Goal: Task Accomplishment & Management: Use online tool/utility

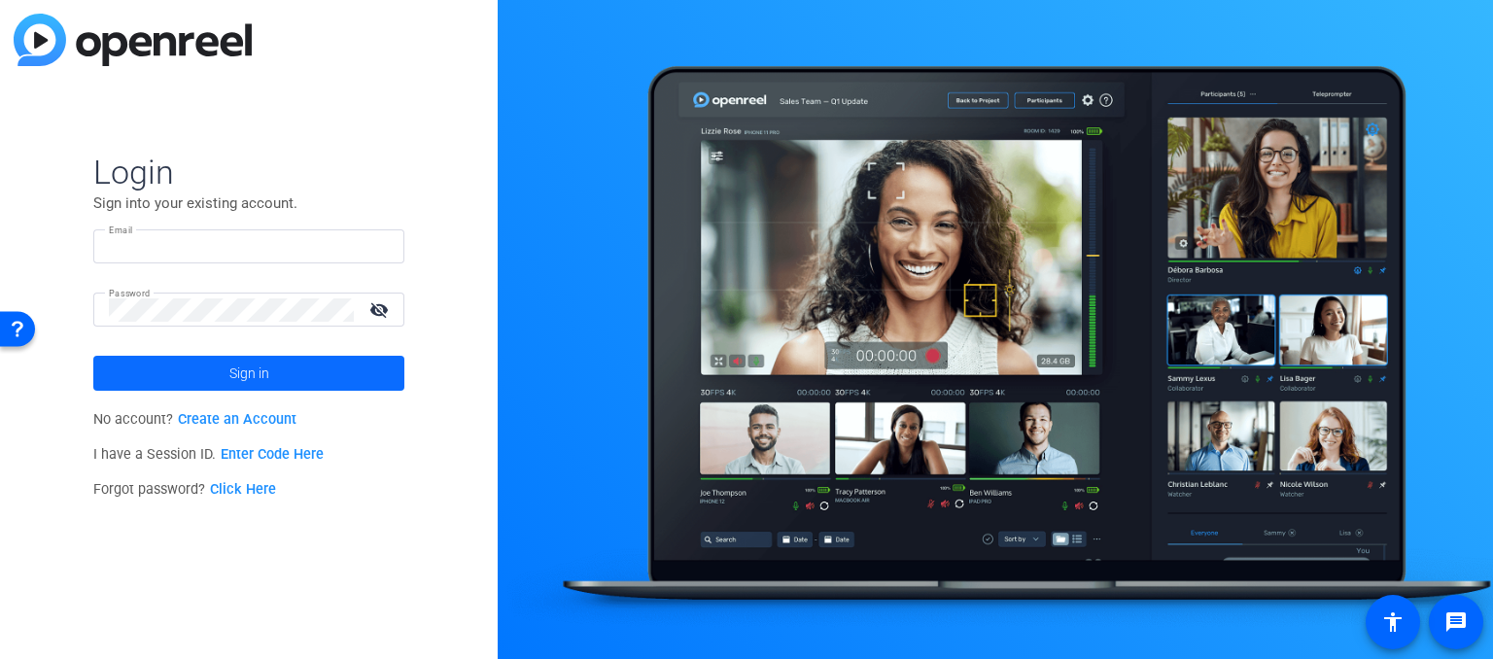
type input "tom.bubulka@anixter.com"
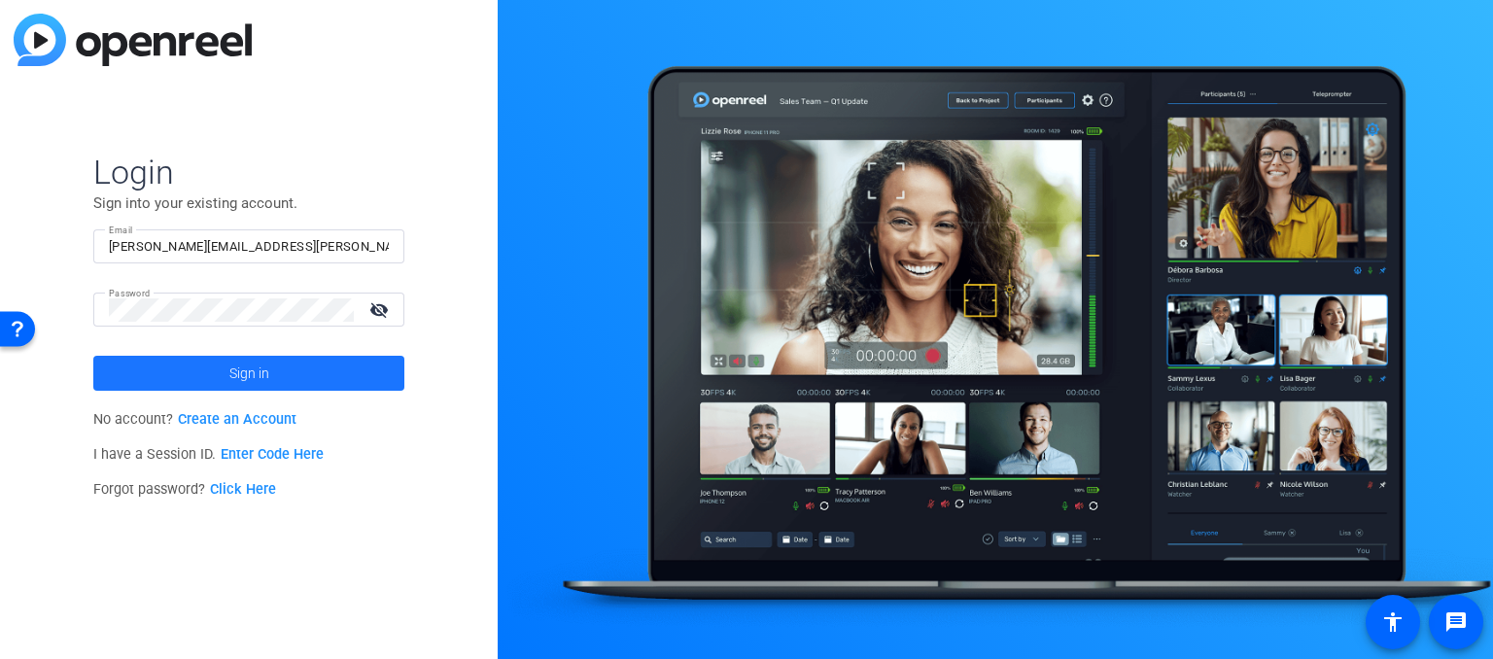
click at [237, 359] on span "Sign in" at bounding box center [249, 373] width 40 height 49
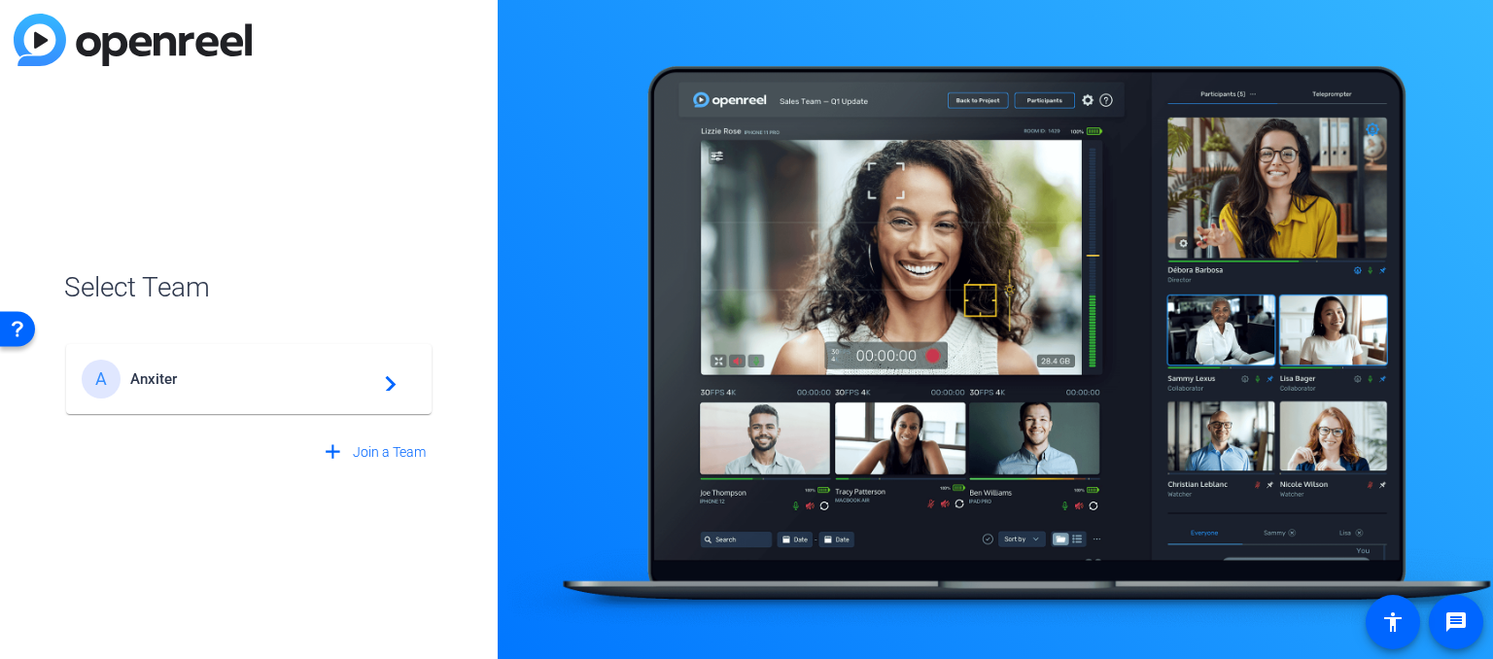
click at [209, 373] on span "Anxiter" at bounding box center [251, 378] width 243 height 17
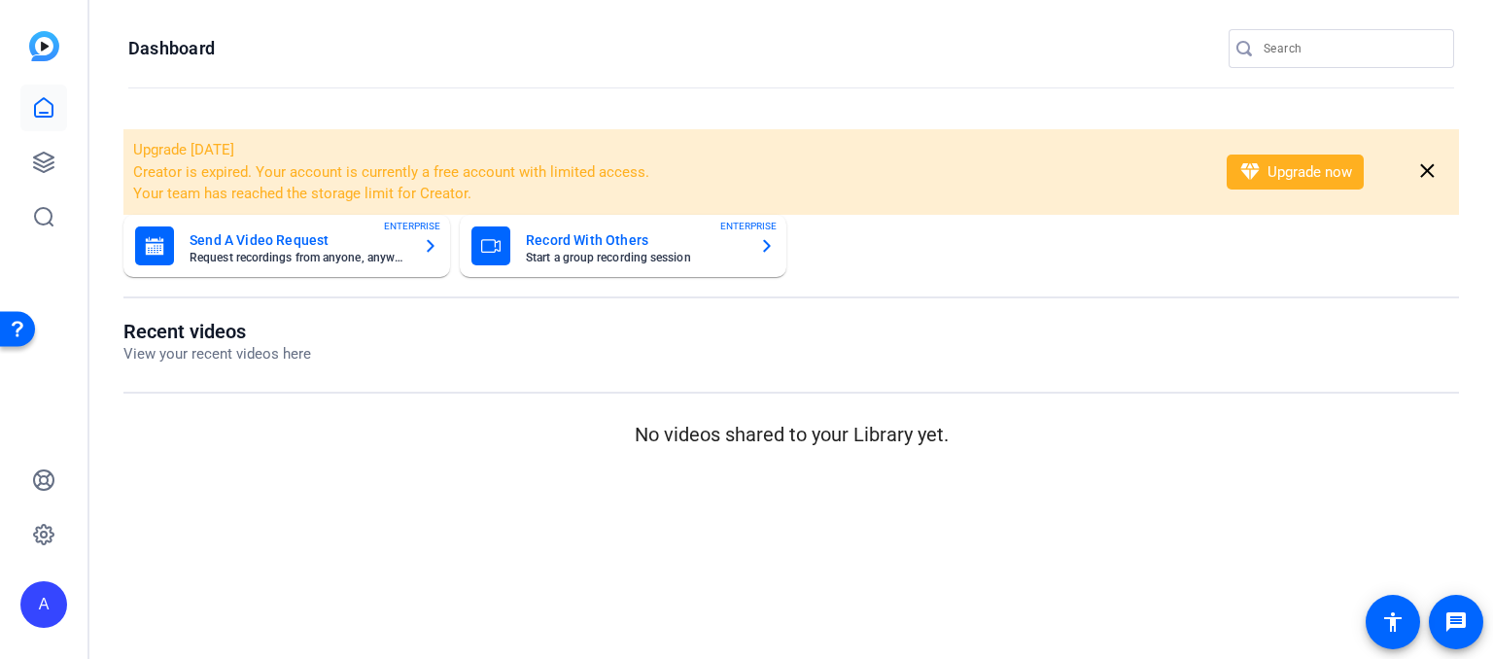
click at [1267, 53] on input "Search" at bounding box center [1350, 48] width 175 height 23
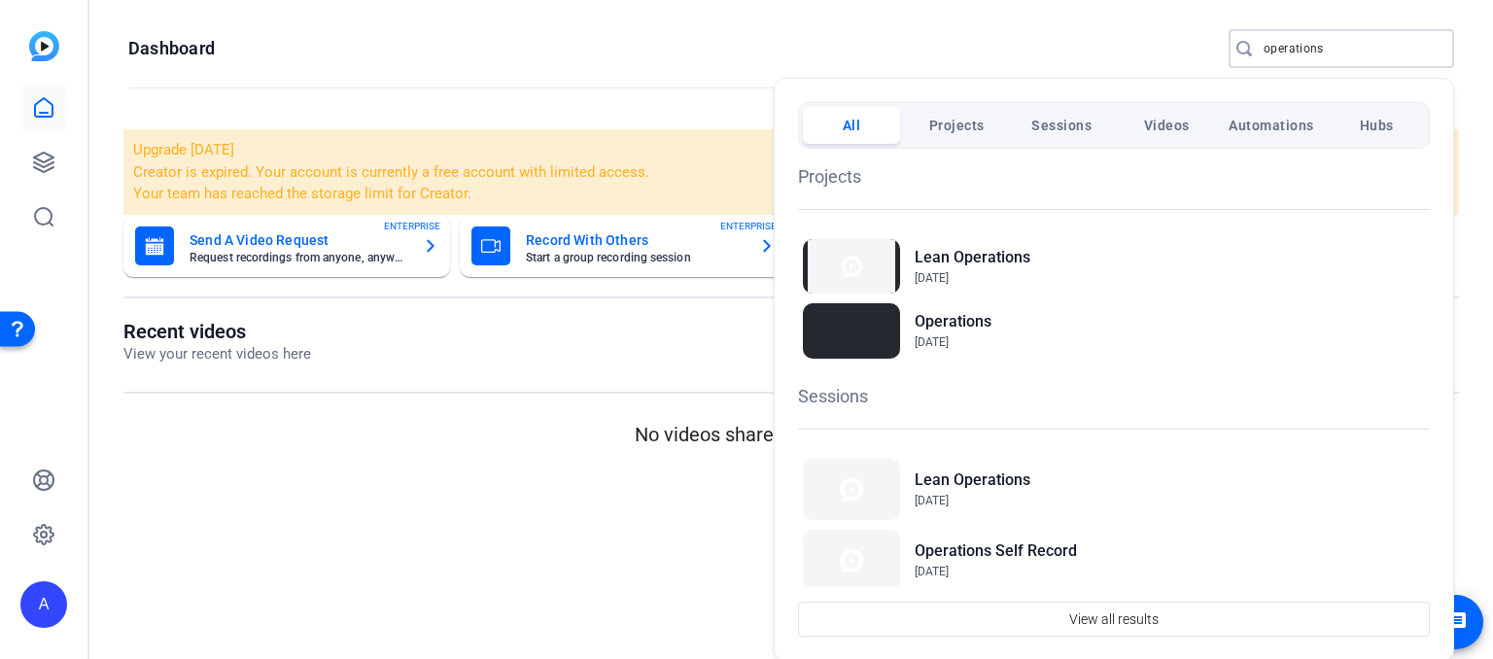
type input "operations"
click at [1000, 335] on div "Operations Nov 12, 2021" at bounding box center [1114, 330] width 632 height 64
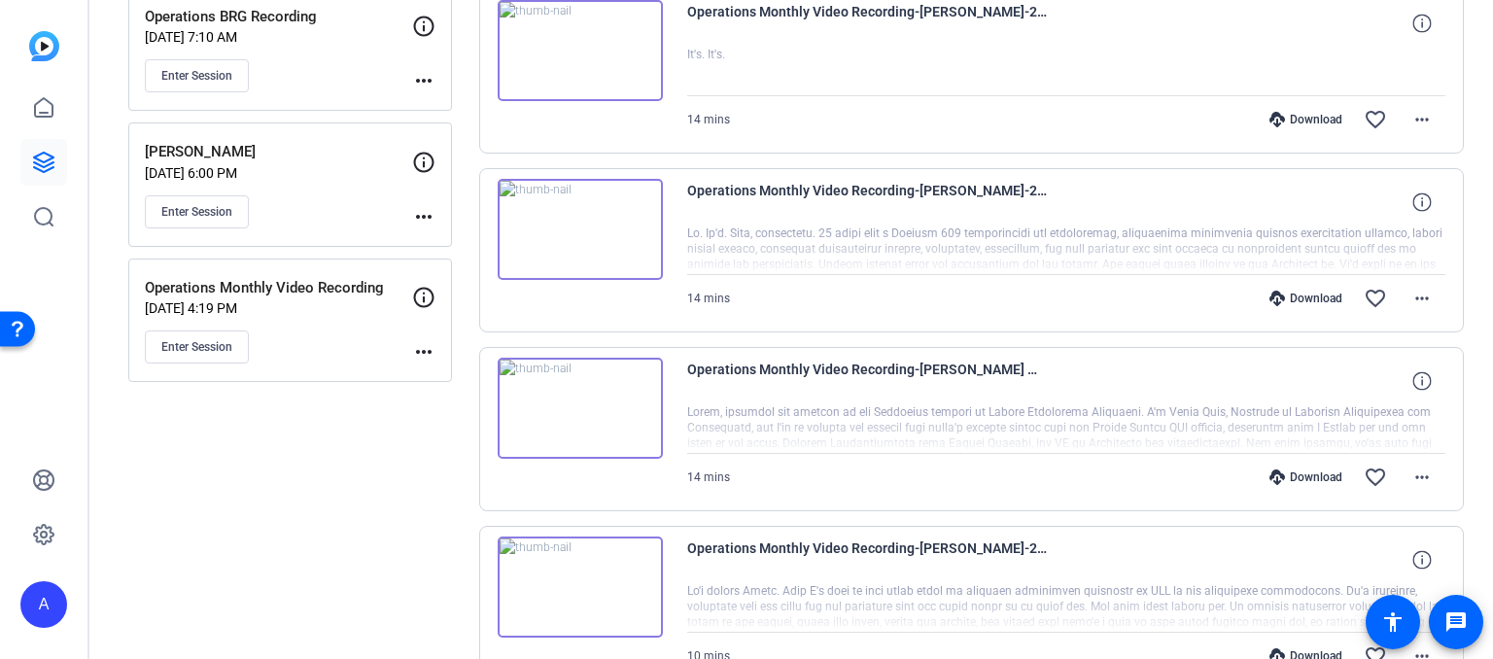
scroll to position [389, 0]
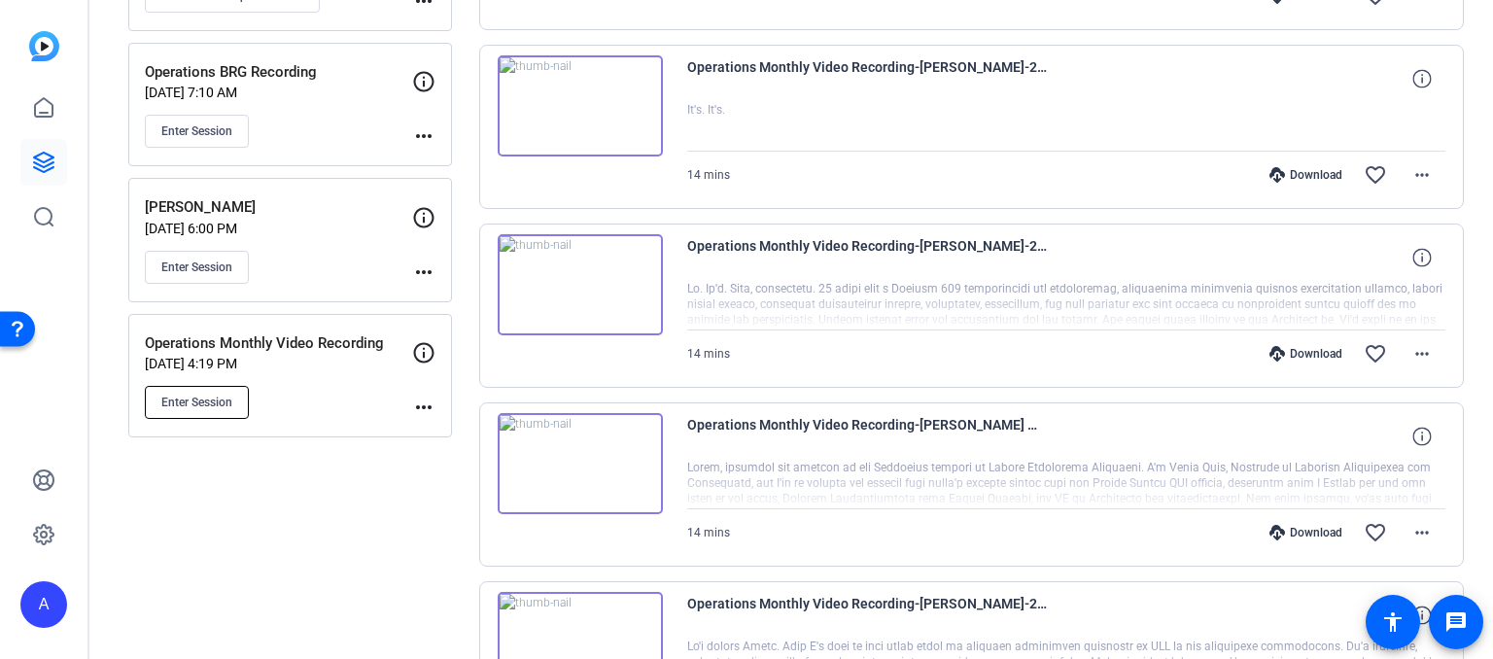
click at [165, 396] on span "Enter Session" at bounding box center [196, 403] width 71 height 16
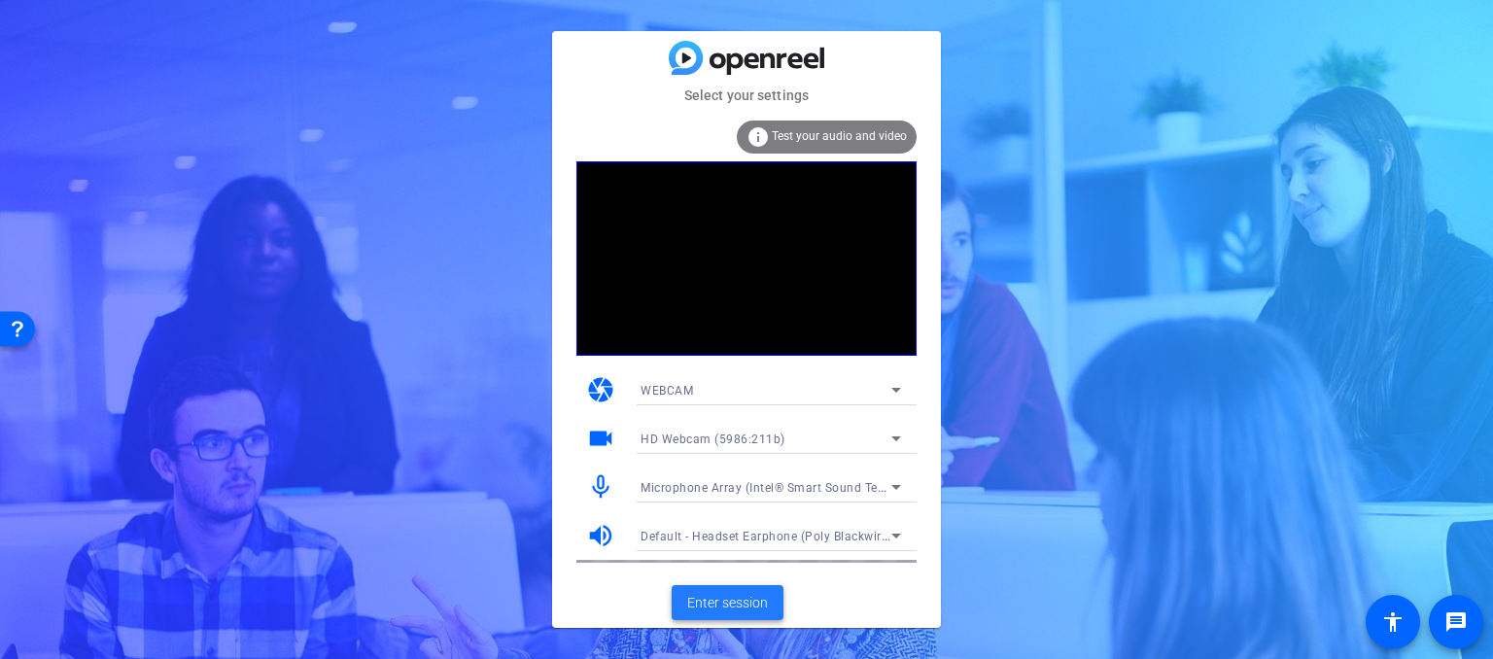
click at [719, 600] on span "Enter session" at bounding box center [727, 603] width 81 height 20
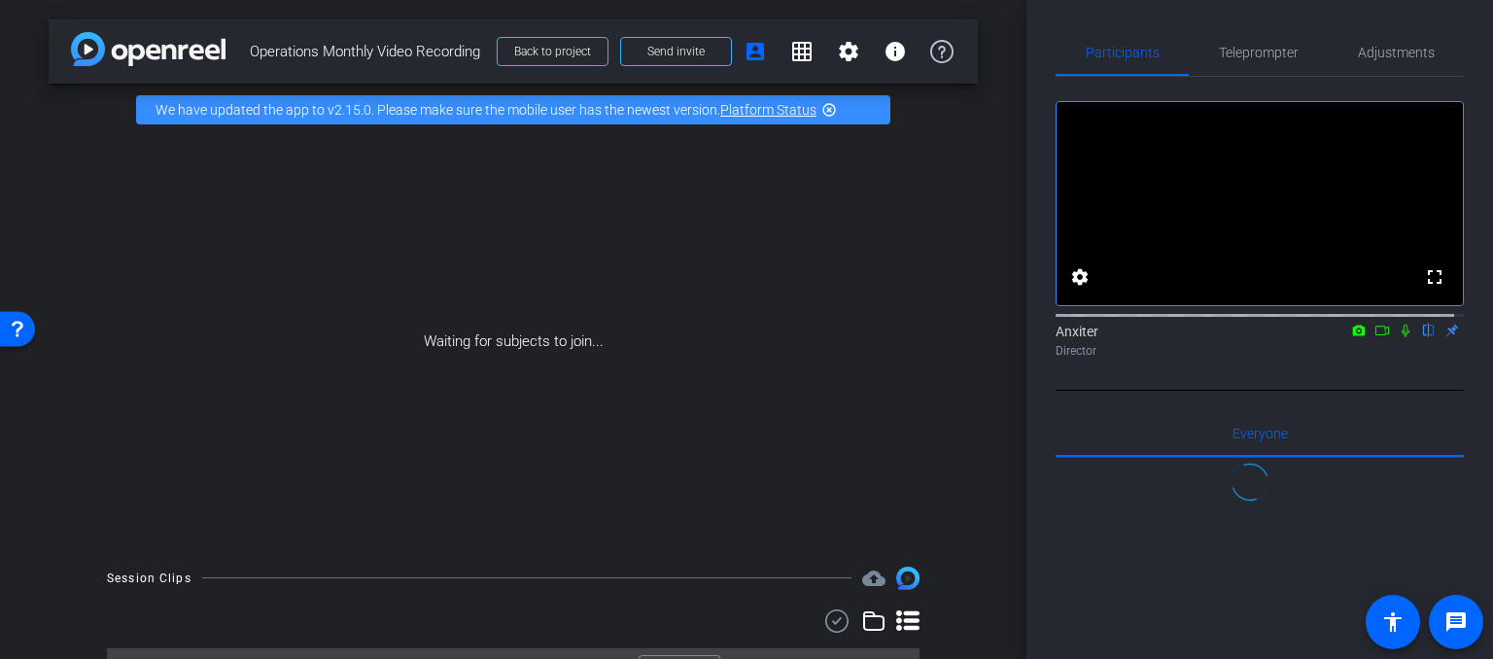
scroll to position [4, 0]
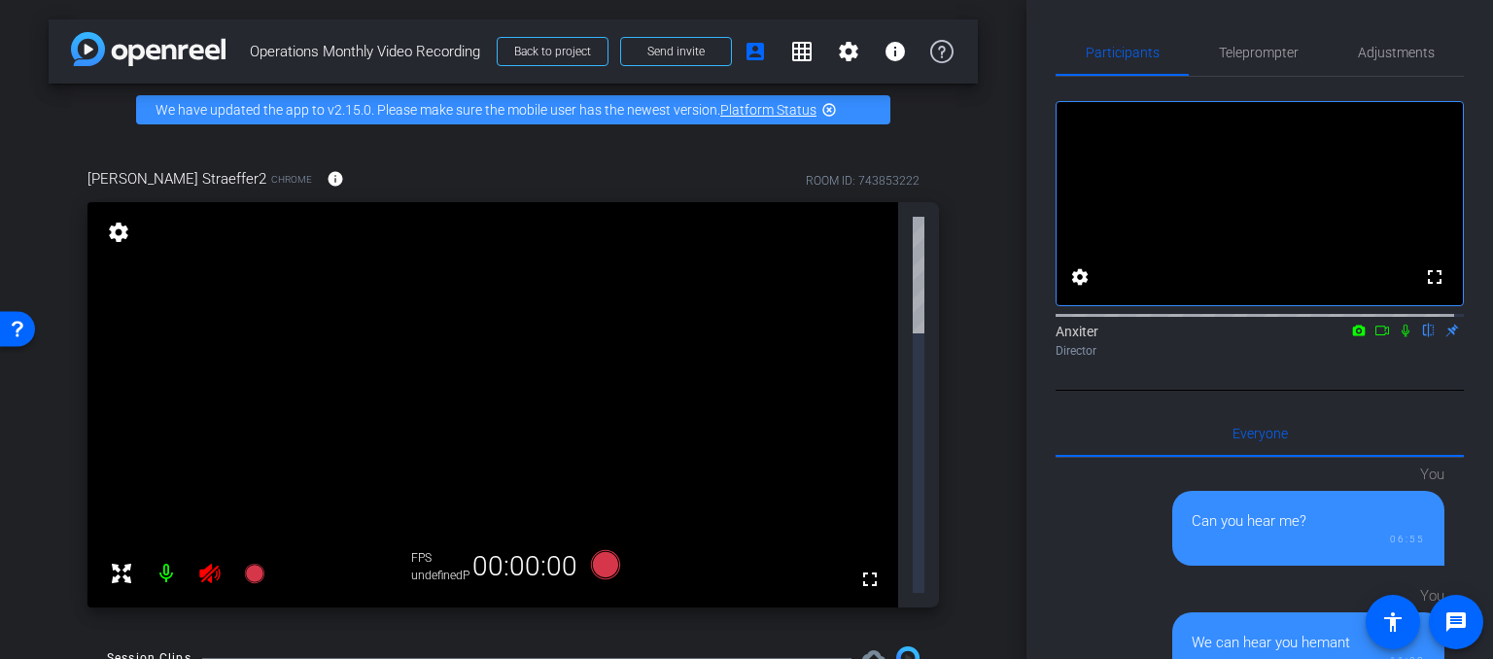
click at [1374, 337] on icon at bounding box center [1382, 331] width 16 height 14
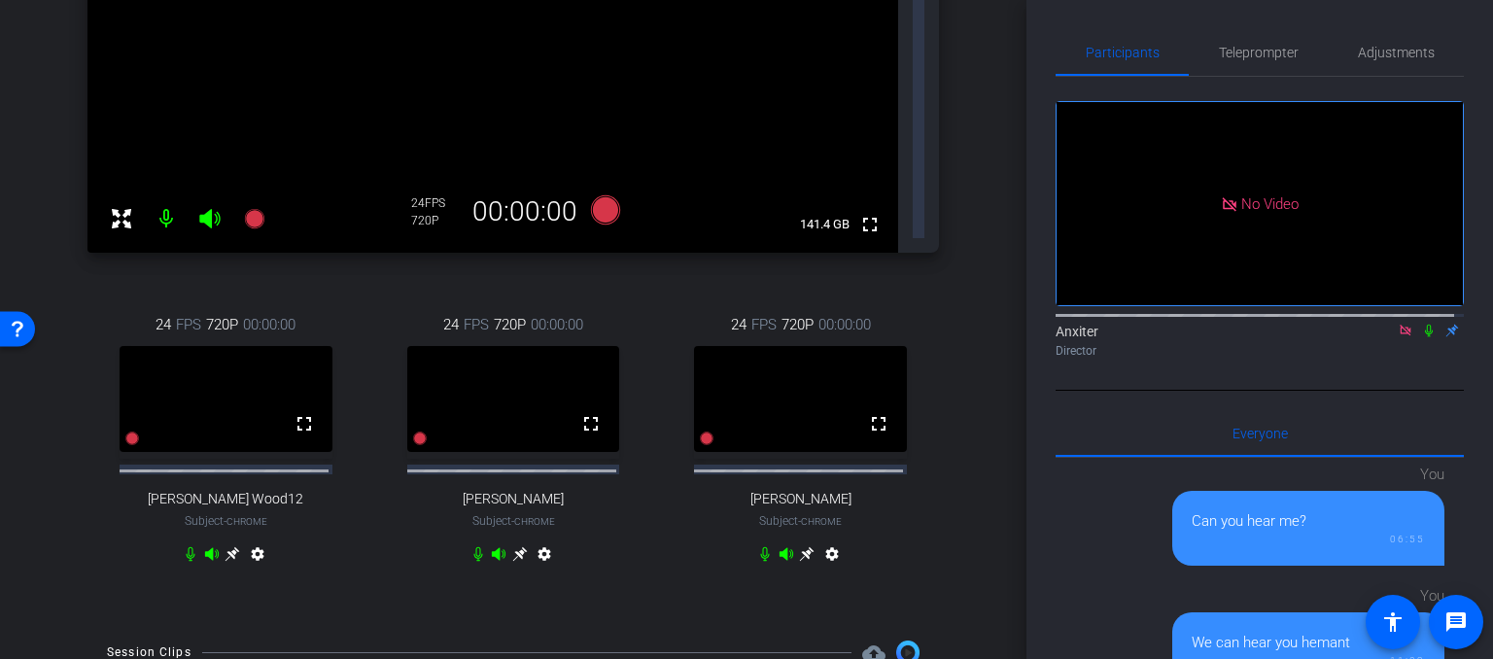
scroll to position [389, 0]
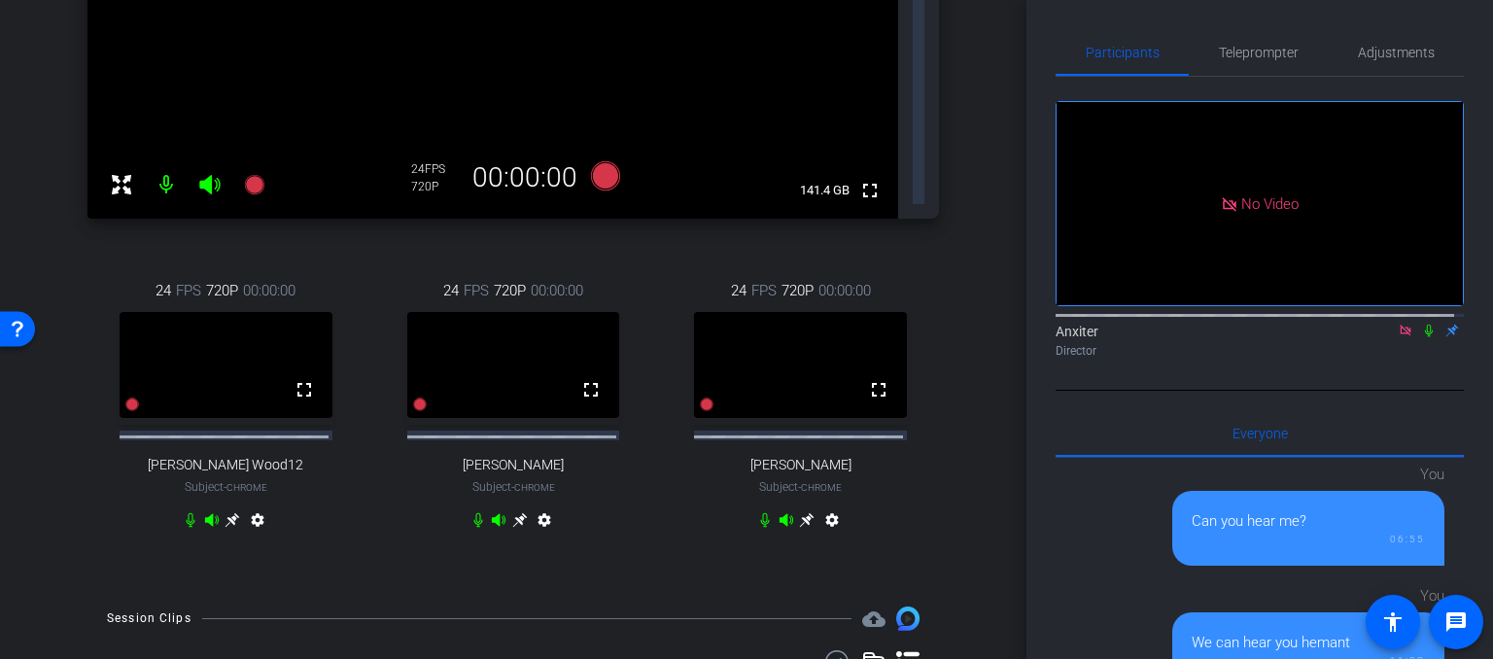
click at [230, 513] on icon at bounding box center [232, 520] width 15 height 15
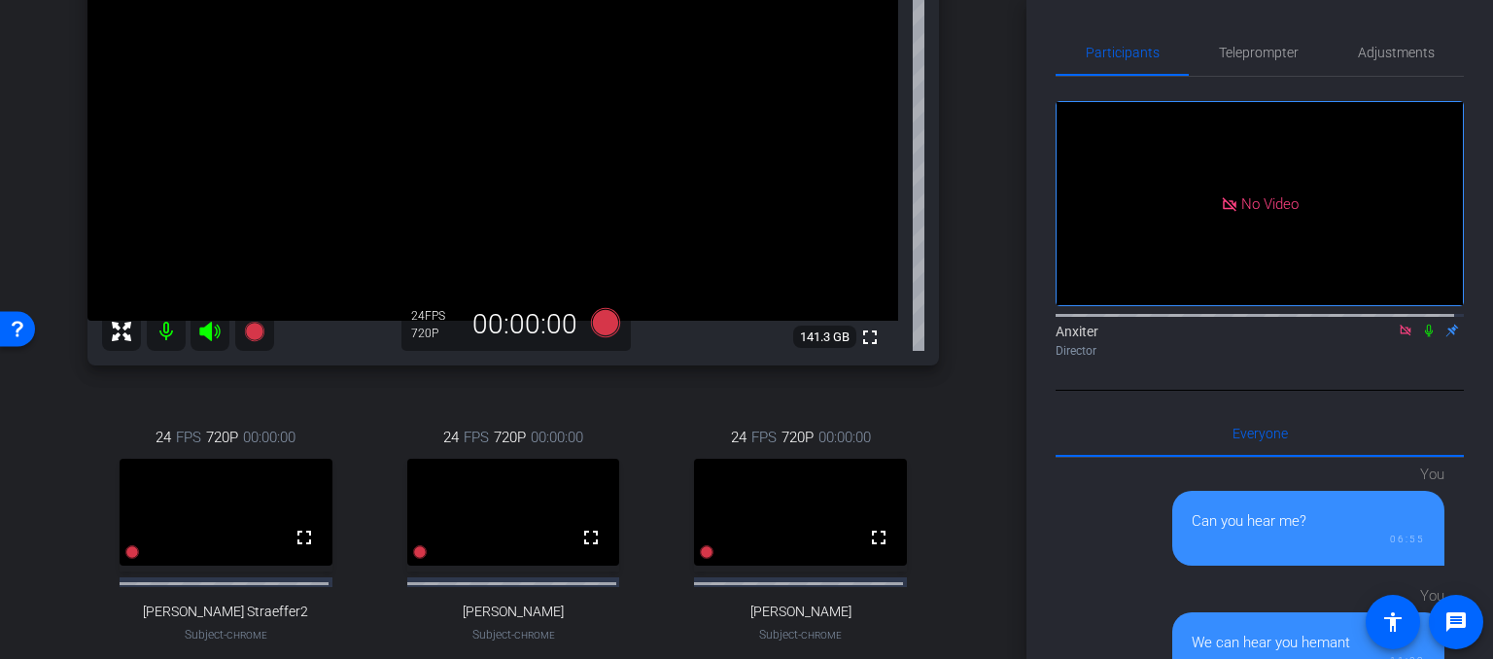
scroll to position [0, 0]
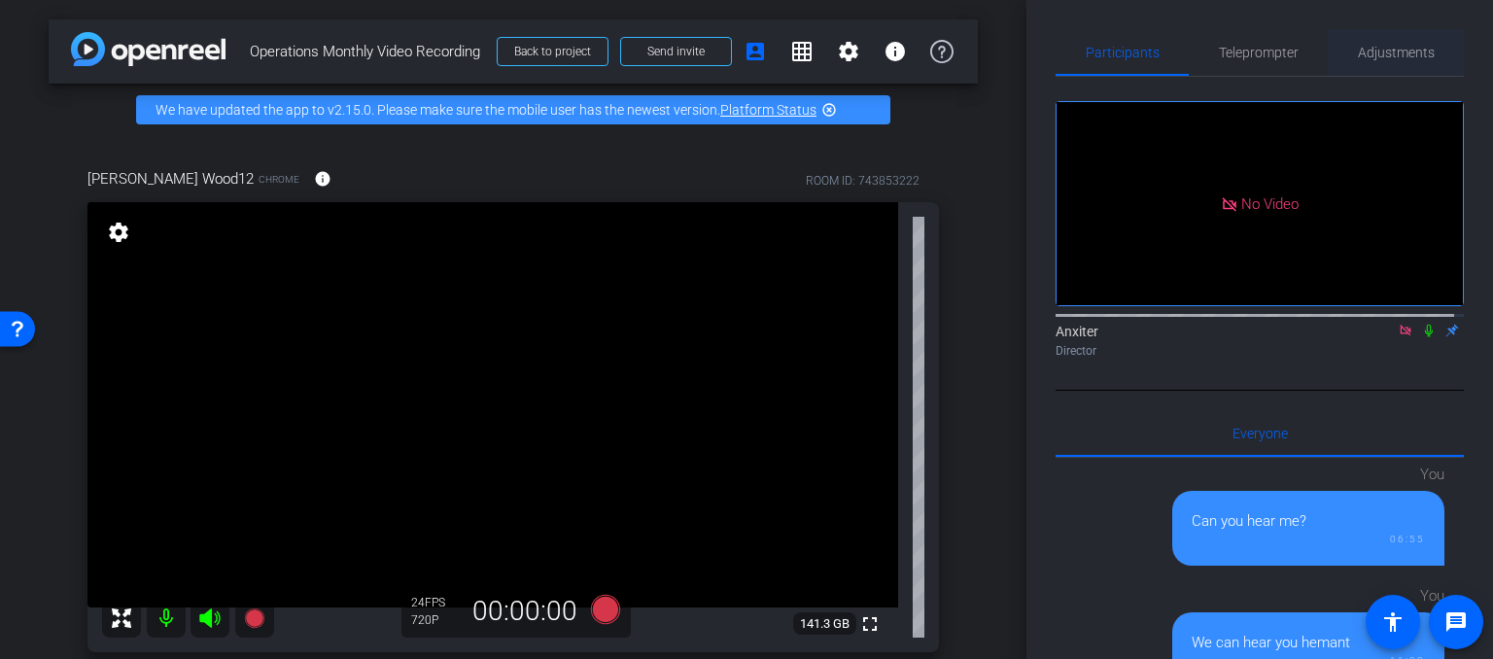
click at [1388, 52] on span "Adjustments" at bounding box center [1396, 53] width 77 height 14
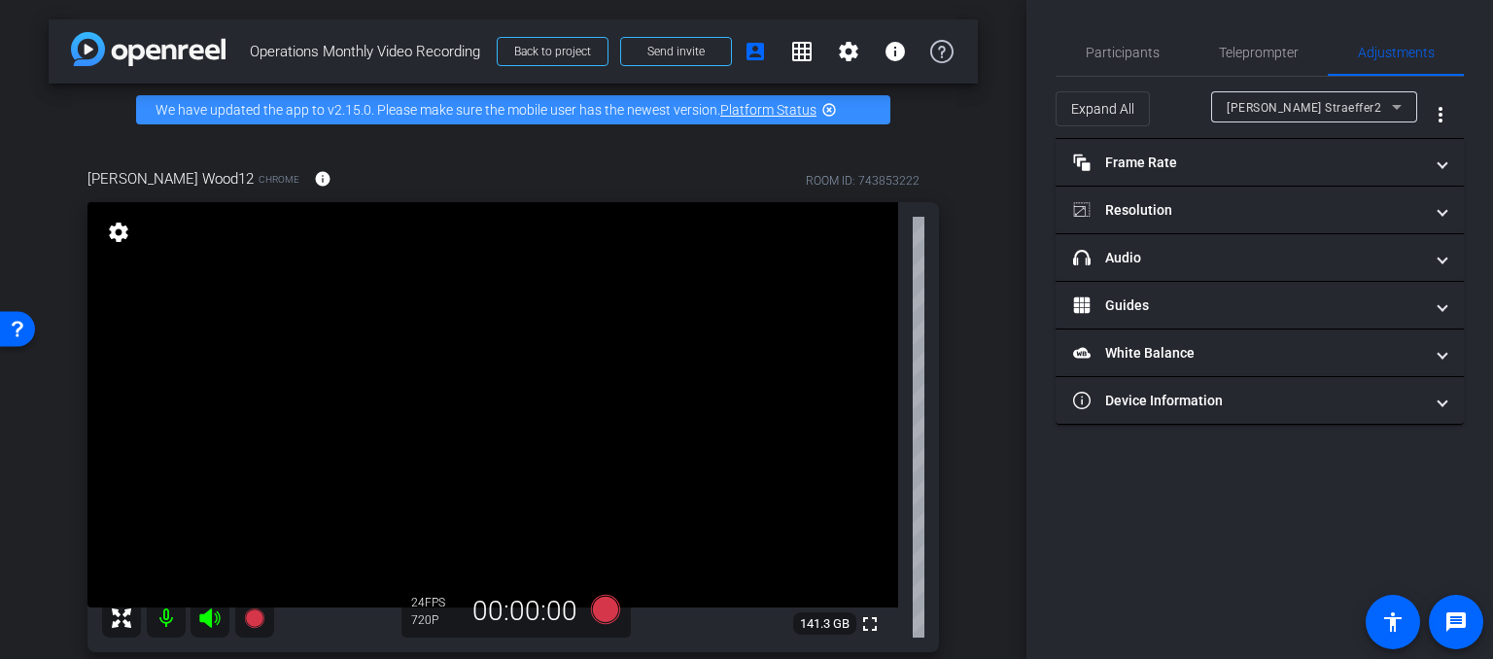
click at [1394, 101] on icon at bounding box center [1396, 106] width 23 height 23
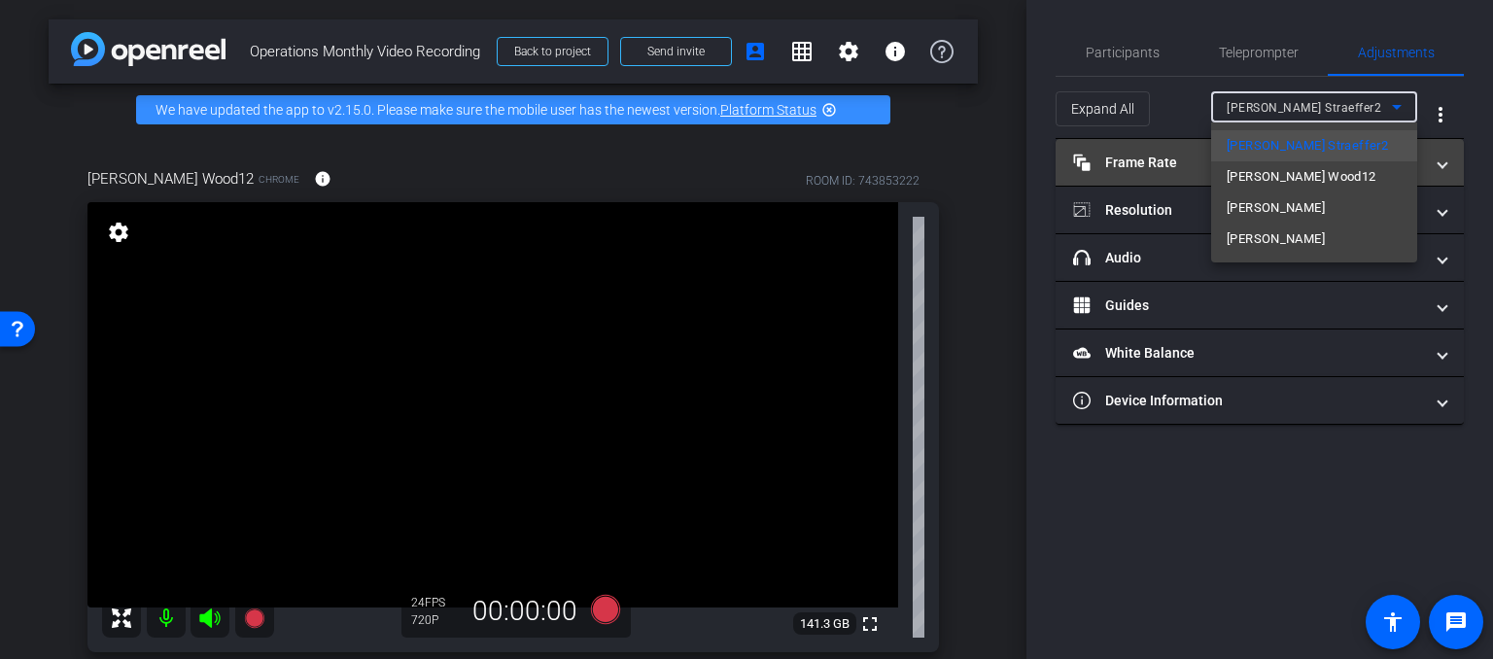
click at [1279, 175] on span "[PERSON_NAME] Wood12" at bounding box center [1301, 176] width 150 height 23
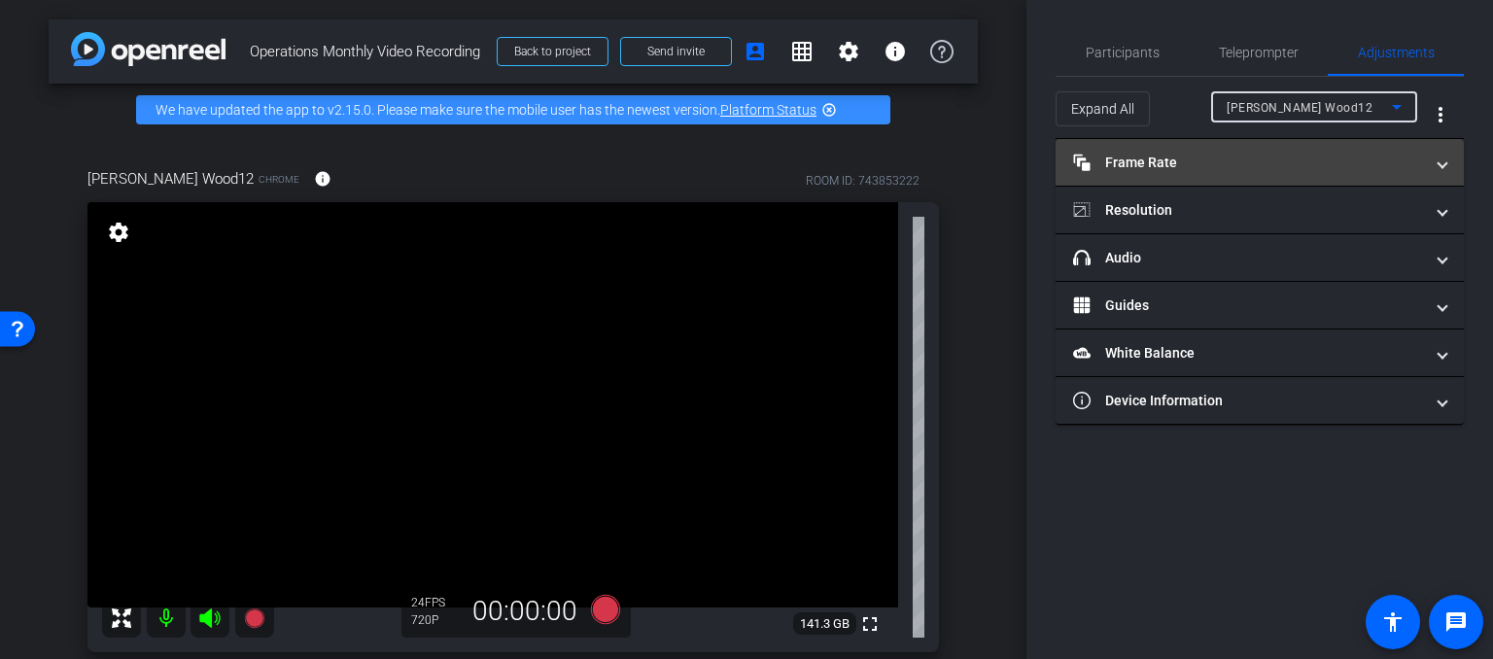
click at [1439, 161] on span at bounding box center [1442, 163] width 8 height 20
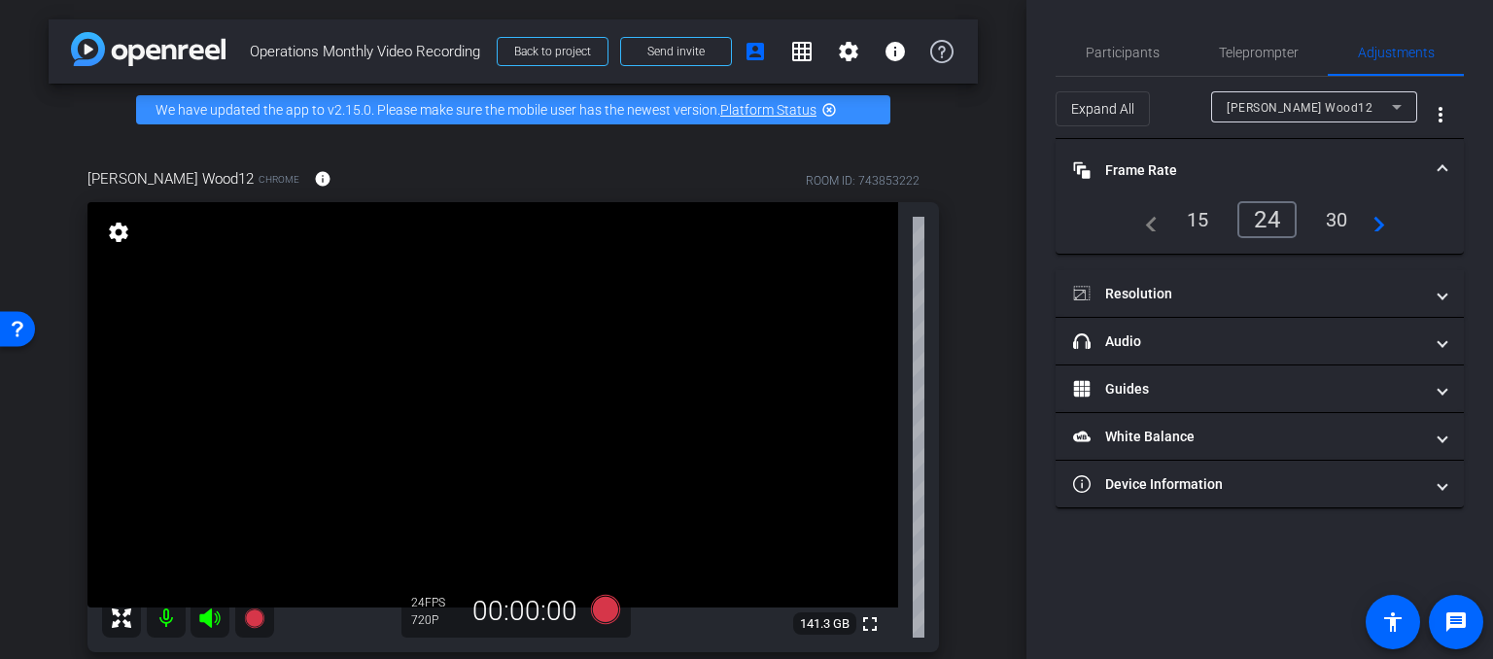
click at [1337, 212] on div "30" at bounding box center [1337, 219] width 52 height 33
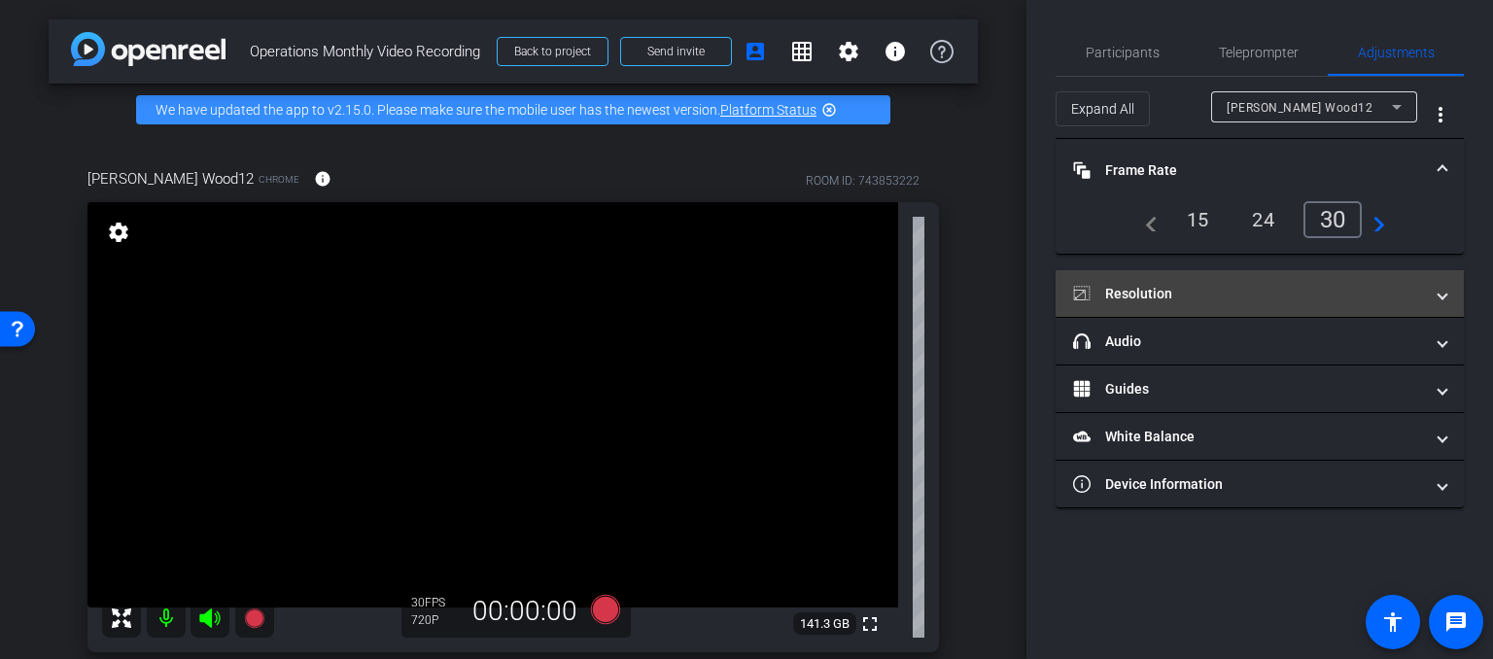
click at [1435, 293] on span "Resolution" at bounding box center [1255, 294] width 365 height 20
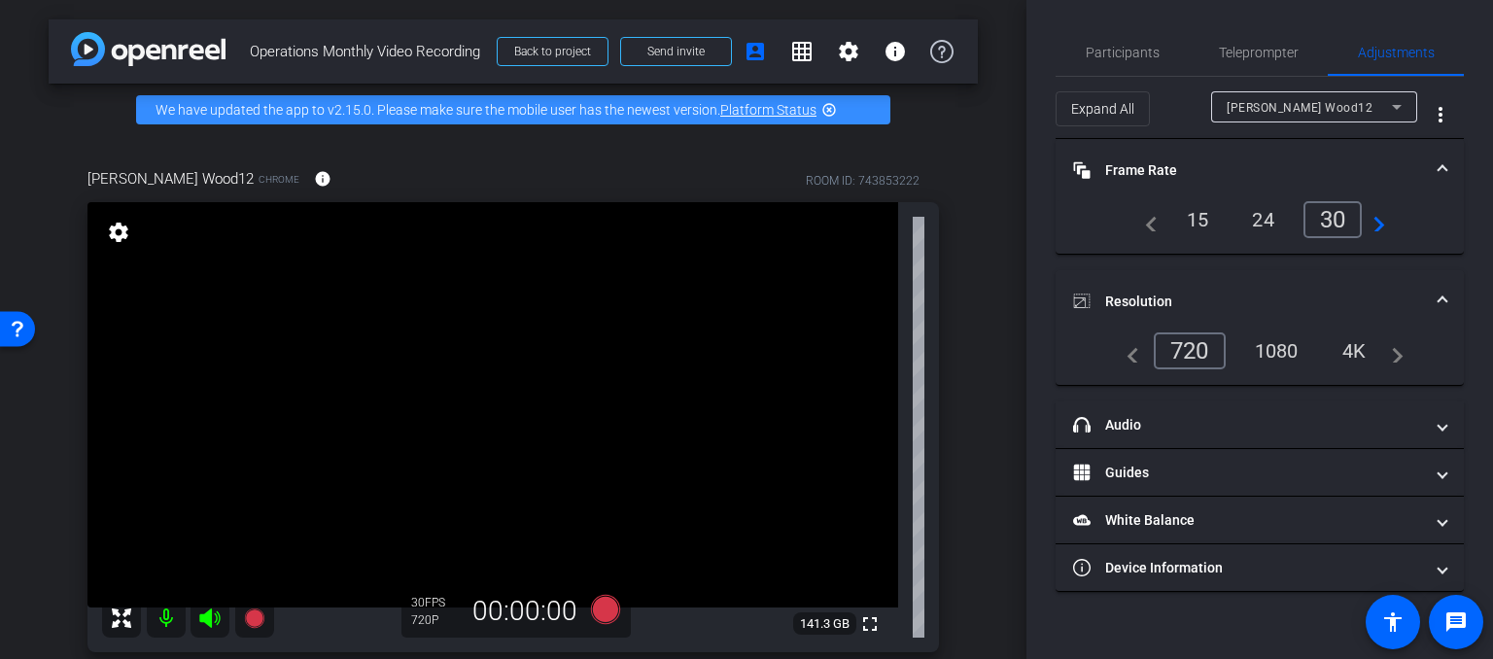
click at [1276, 346] on div "1080" at bounding box center [1276, 350] width 73 height 33
click at [1396, 109] on icon at bounding box center [1397, 107] width 10 height 5
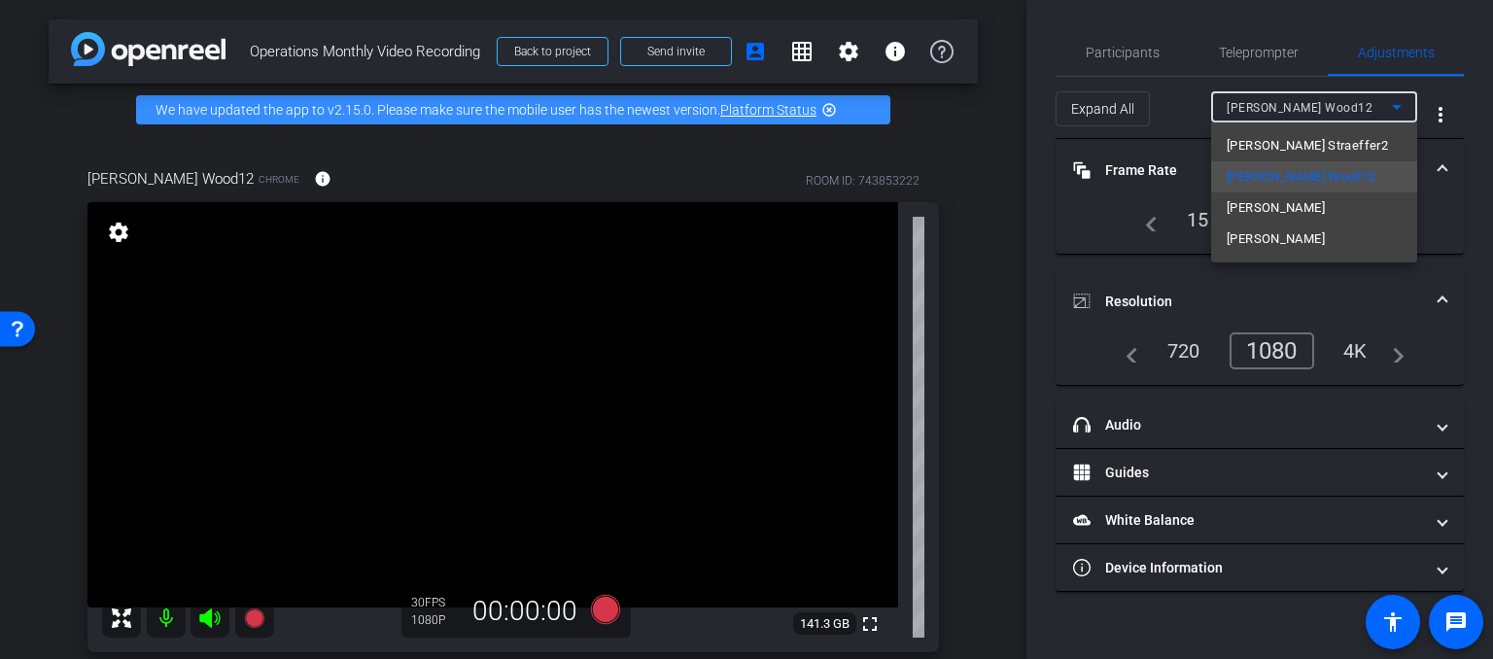
click at [1291, 207] on span "[PERSON_NAME]" at bounding box center [1275, 207] width 98 height 23
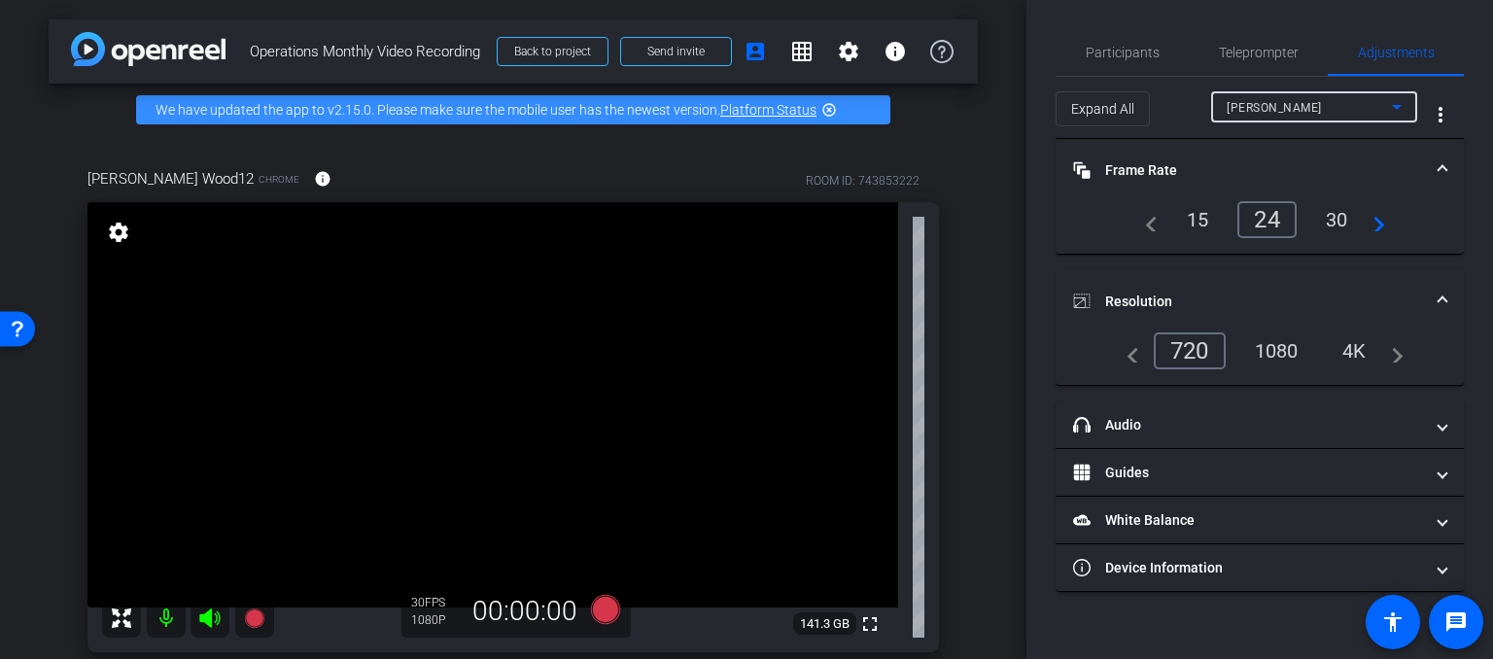
click at [1335, 218] on div "30" at bounding box center [1337, 219] width 52 height 33
click at [1275, 348] on div "1080" at bounding box center [1276, 350] width 73 height 33
click at [1275, 349] on div "1080" at bounding box center [1271, 350] width 85 height 37
click at [1398, 102] on icon at bounding box center [1396, 106] width 23 height 23
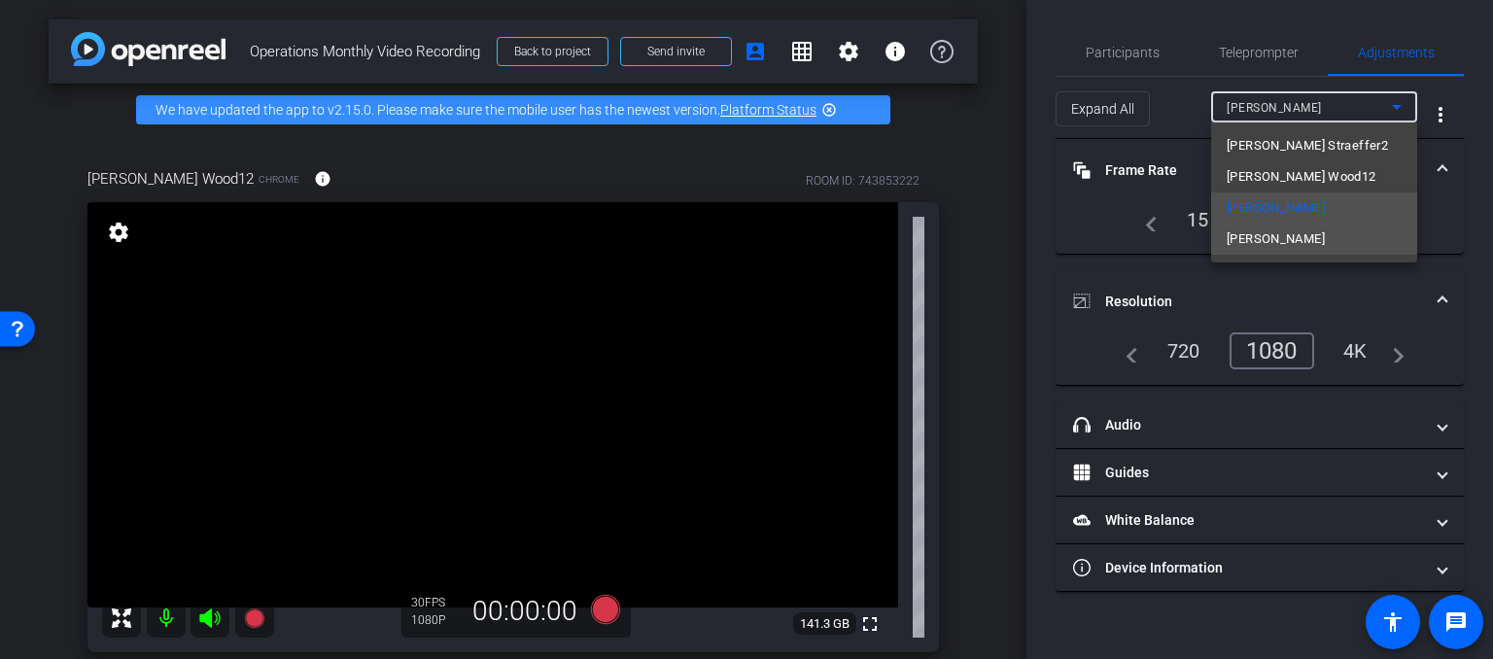
click at [1248, 238] on span "[PERSON_NAME]" at bounding box center [1275, 238] width 98 height 23
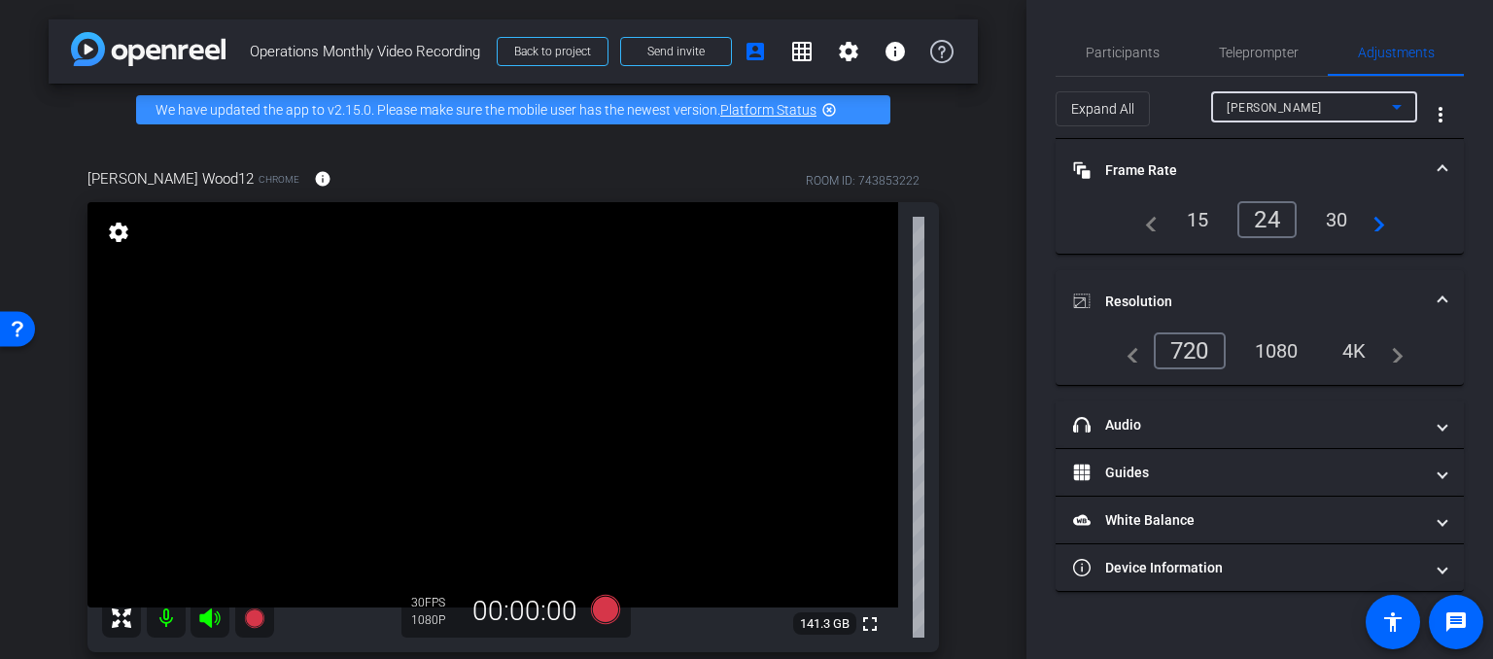
click at [1337, 216] on div "30" at bounding box center [1337, 219] width 52 height 33
click at [1341, 219] on div "30" at bounding box center [1337, 219] width 52 height 33
click at [1326, 221] on div "30" at bounding box center [1332, 219] width 59 height 37
click at [1274, 348] on div "1080" at bounding box center [1276, 350] width 73 height 33
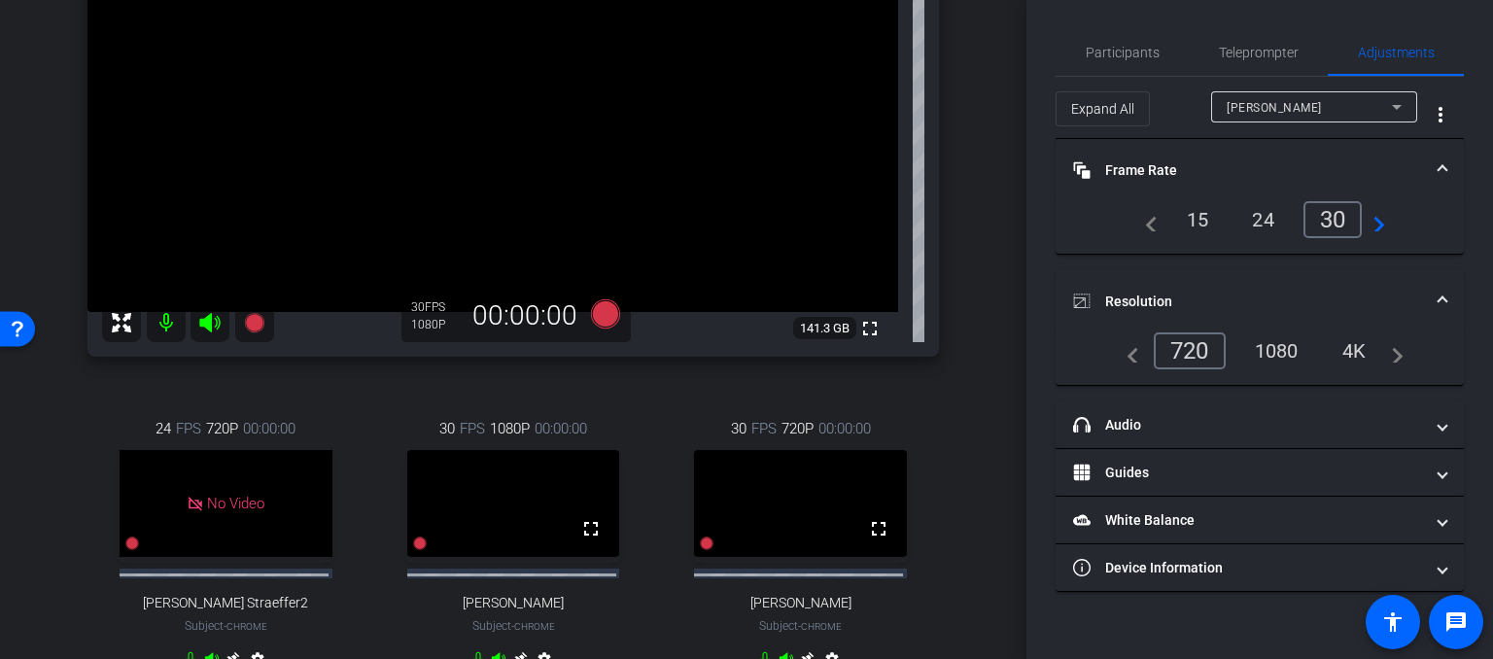
scroll to position [299, 0]
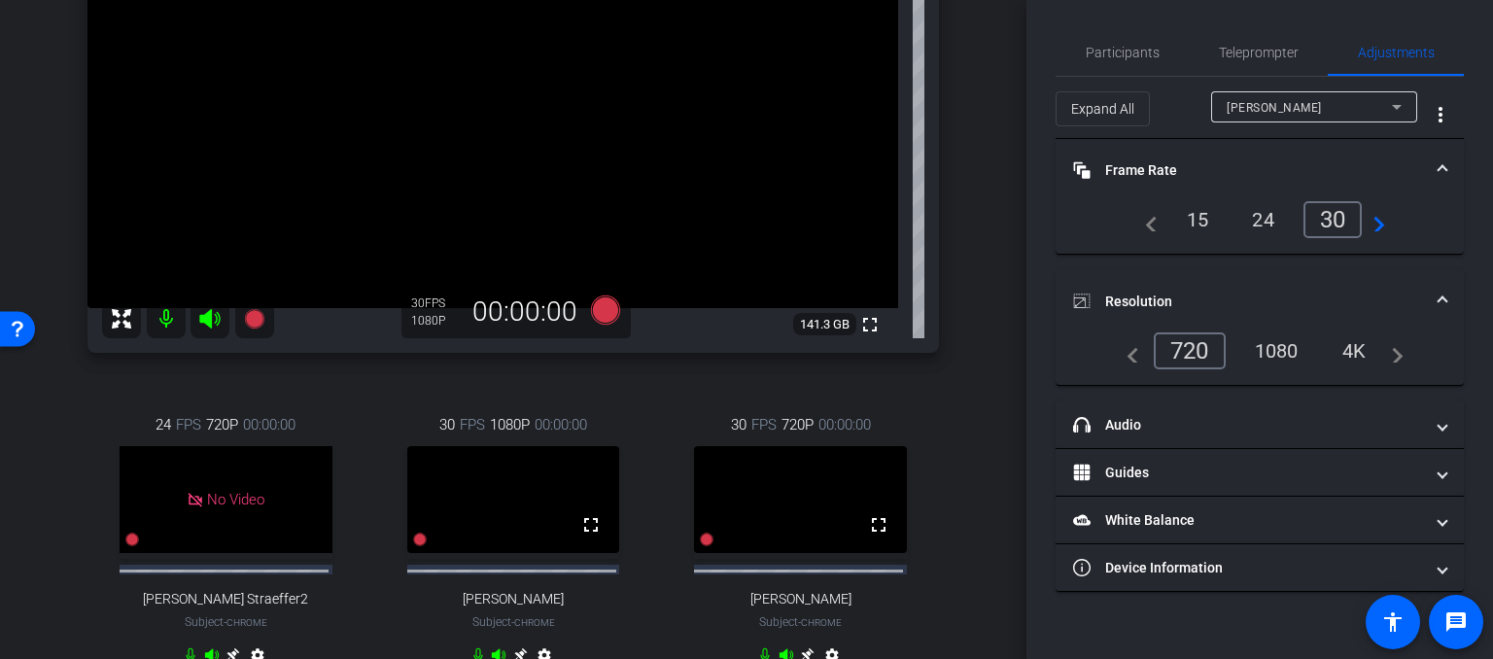
click at [1199, 350] on div "720" at bounding box center [1190, 350] width 72 height 37
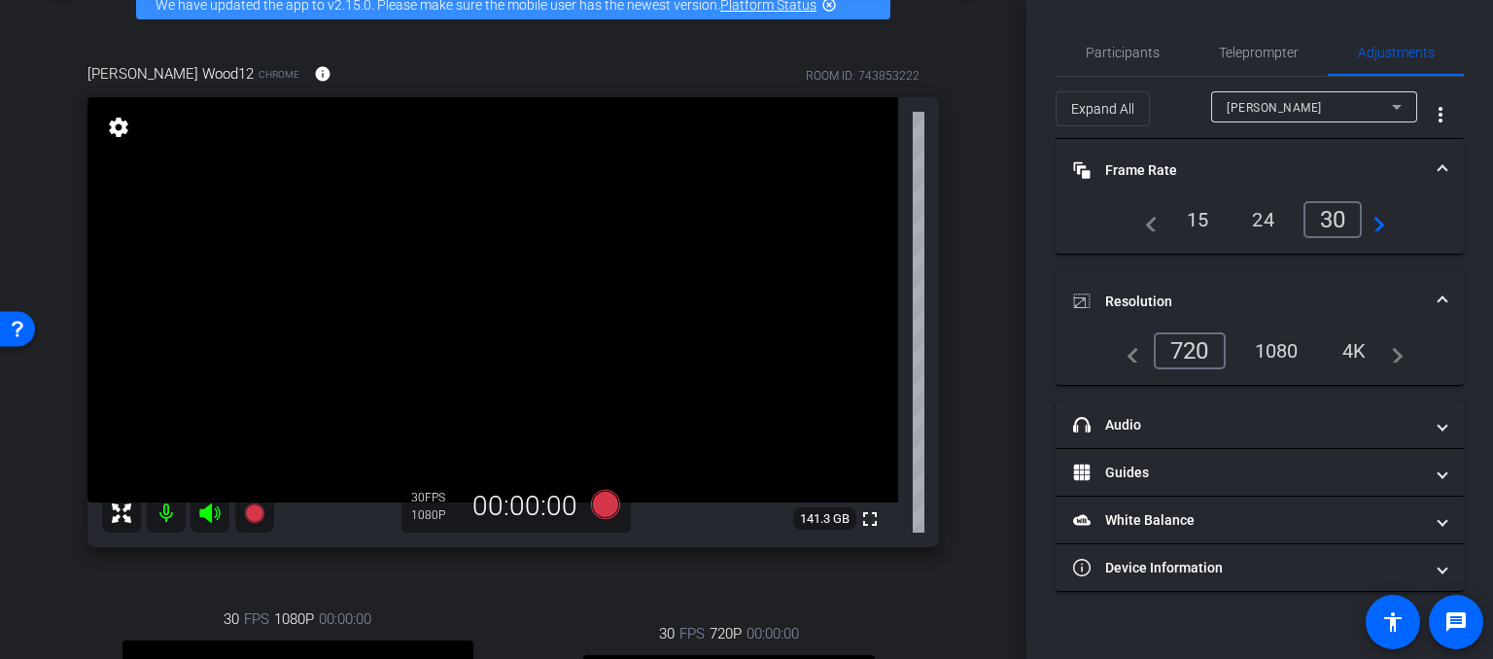
scroll to position [0, 0]
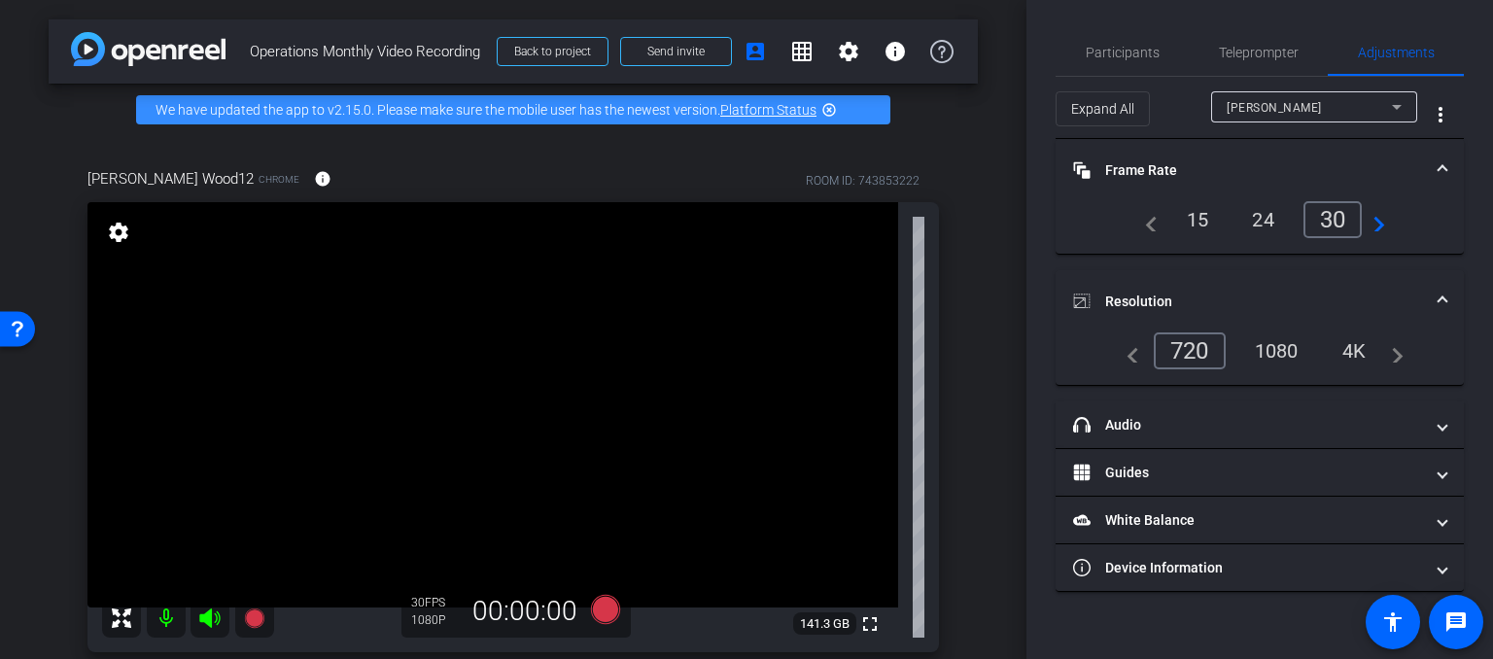
click at [829, 103] on mat-icon "highlight_off" at bounding box center [829, 110] width 16 height 16
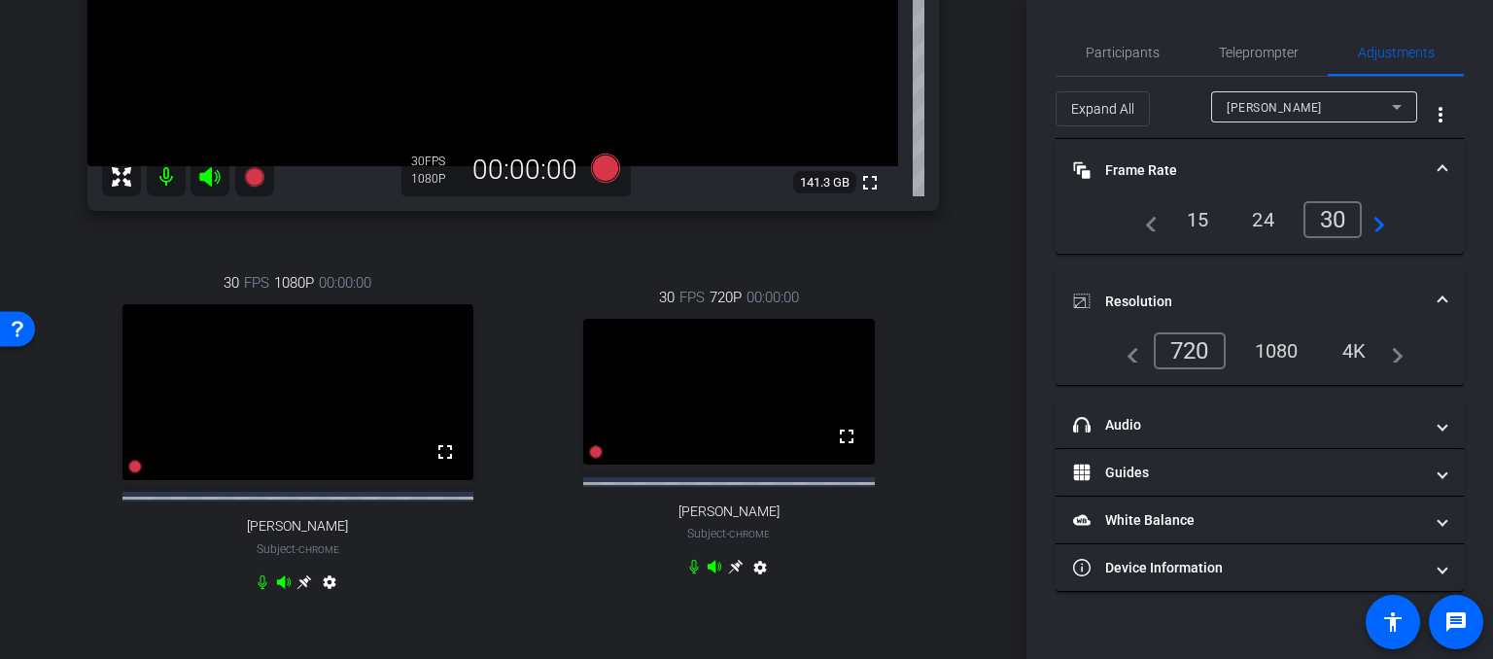
scroll to position [583, 0]
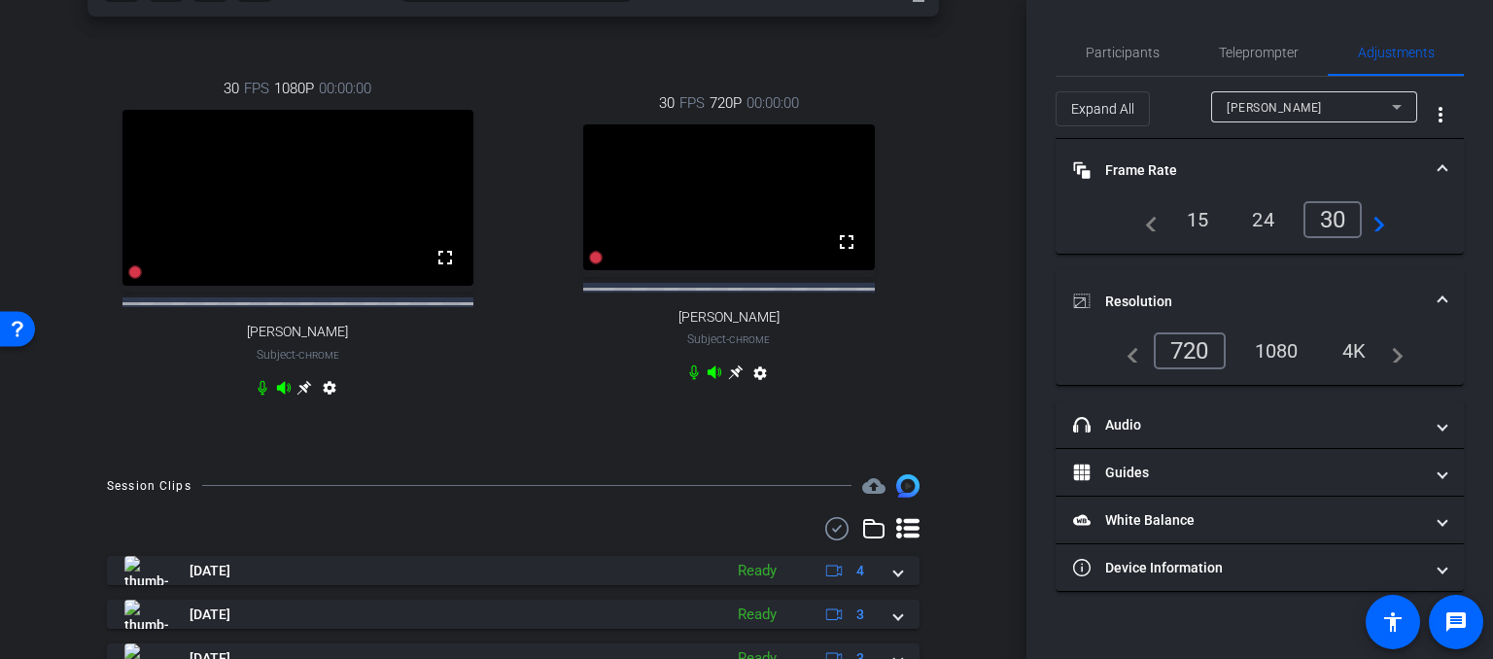
click at [327, 403] on mat-icon "settings" at bounding box center [329, 391] width 23 height 23
type input "11000"
click at [323, 403] on mat-icon "settings" at bounding box center [329, 391] width 23 height 23
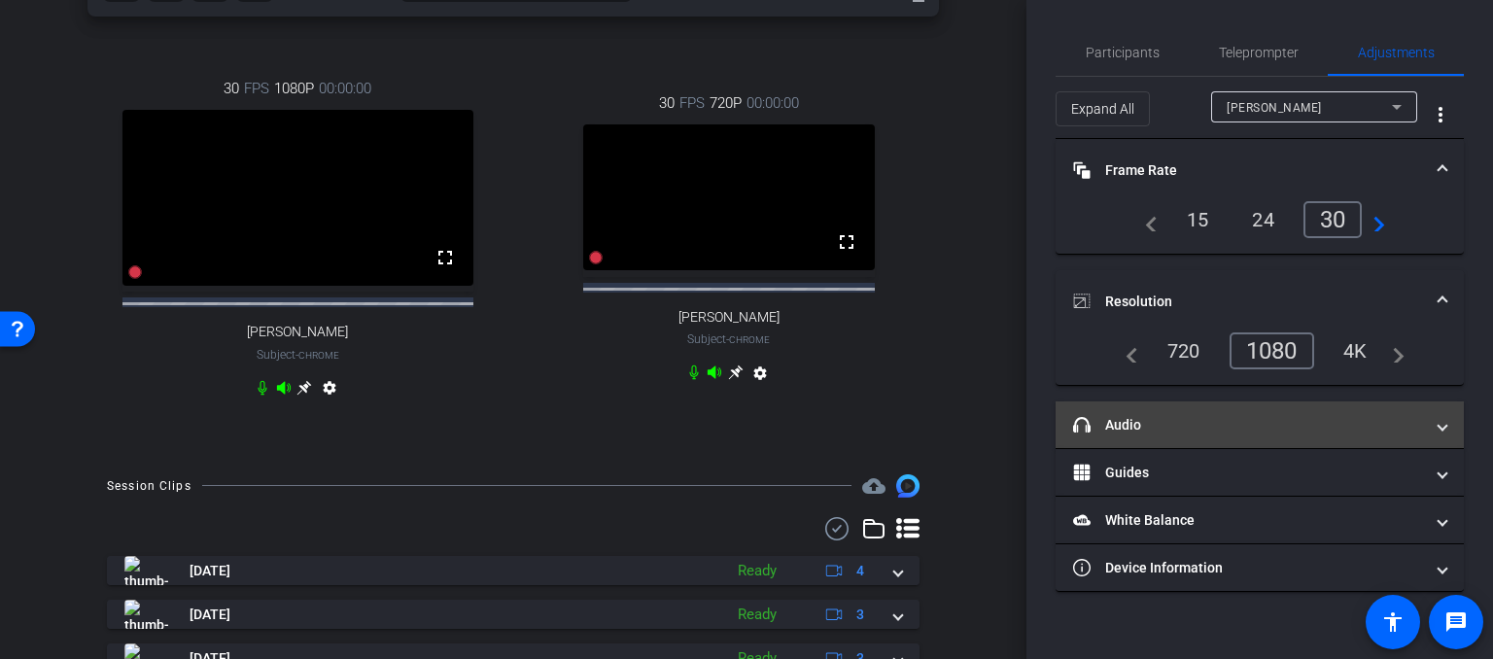
click at [1443, 425] on span at bounding box center [1442, 425] width 8 height 20
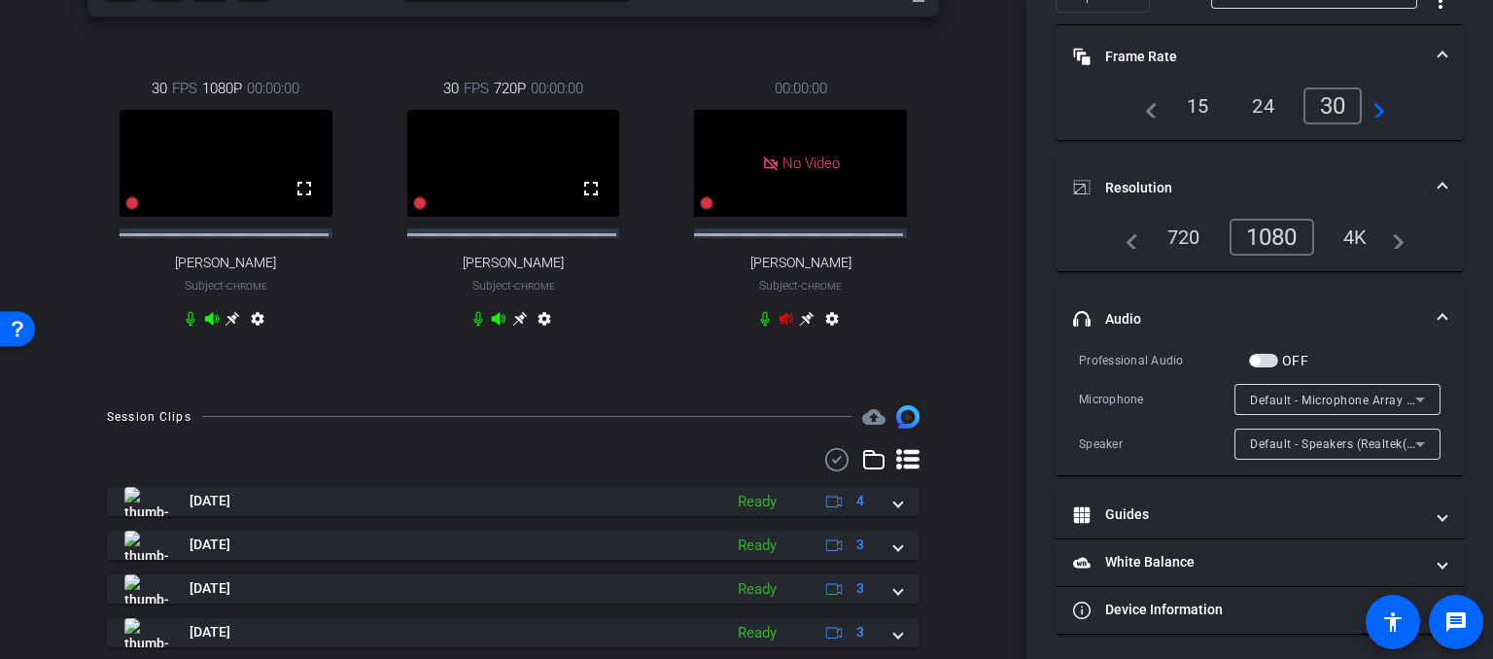
scroll to position [116, 0]
click at [1272, 352] on span "button" at bounding box center [1263, 359] width 29 height 14
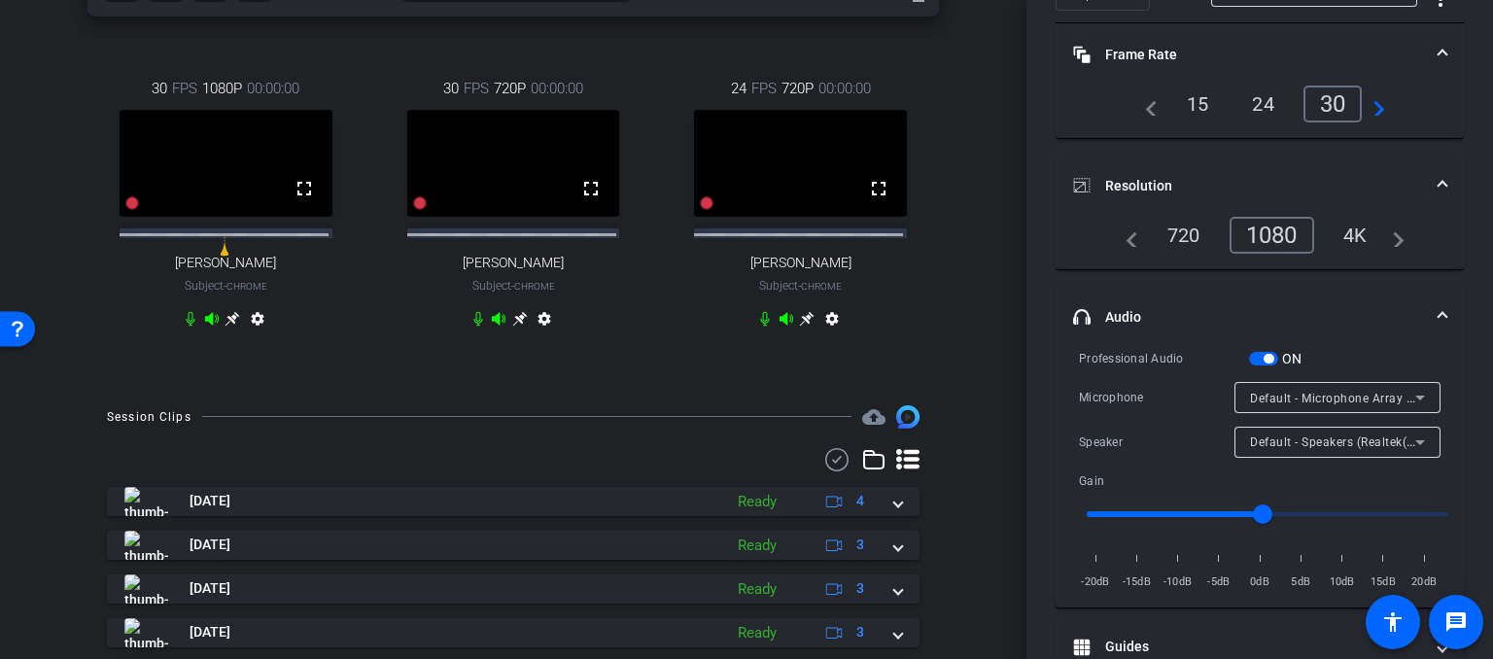
click at [1408, 437] on icon at bounding box center [1419, 442] width 23 height 23
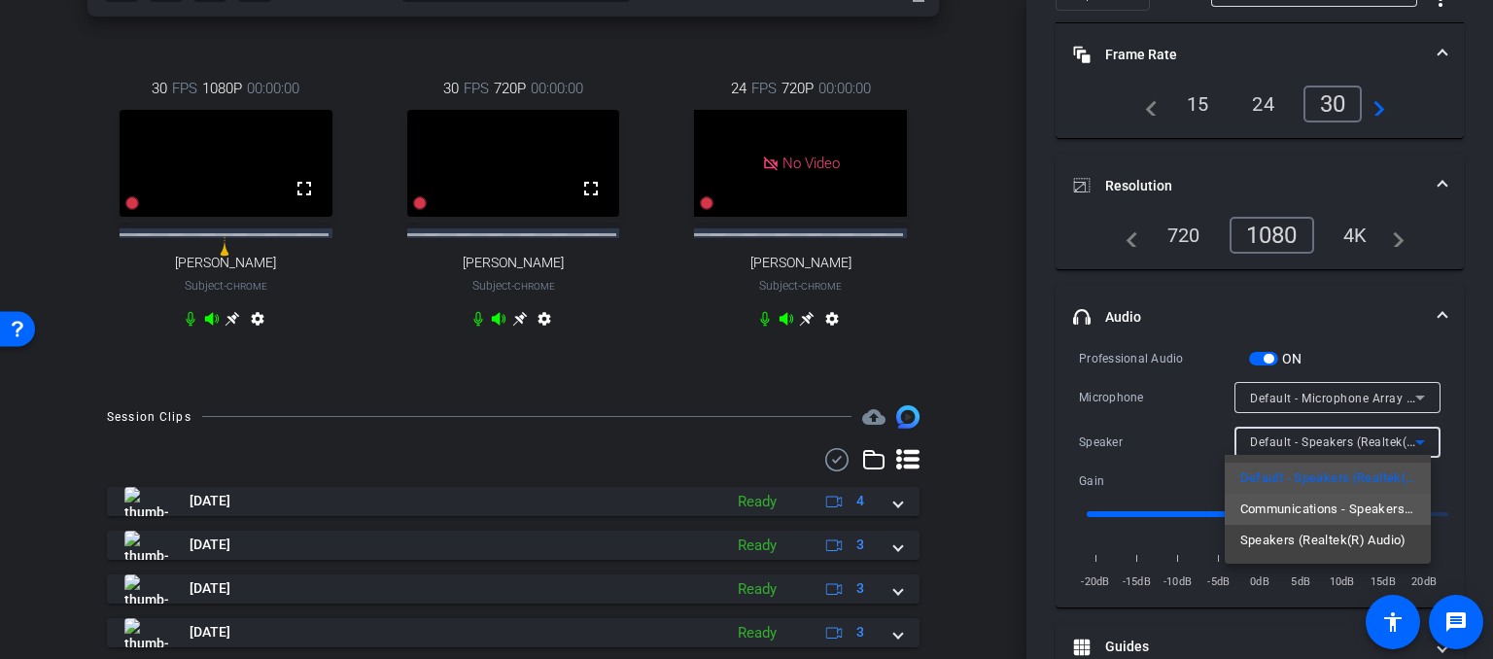
click at [1334, 506] on span "Communications - Speakers (Realtek(R) Audio)" at bounding box center [1327, 509] width 175 height 23
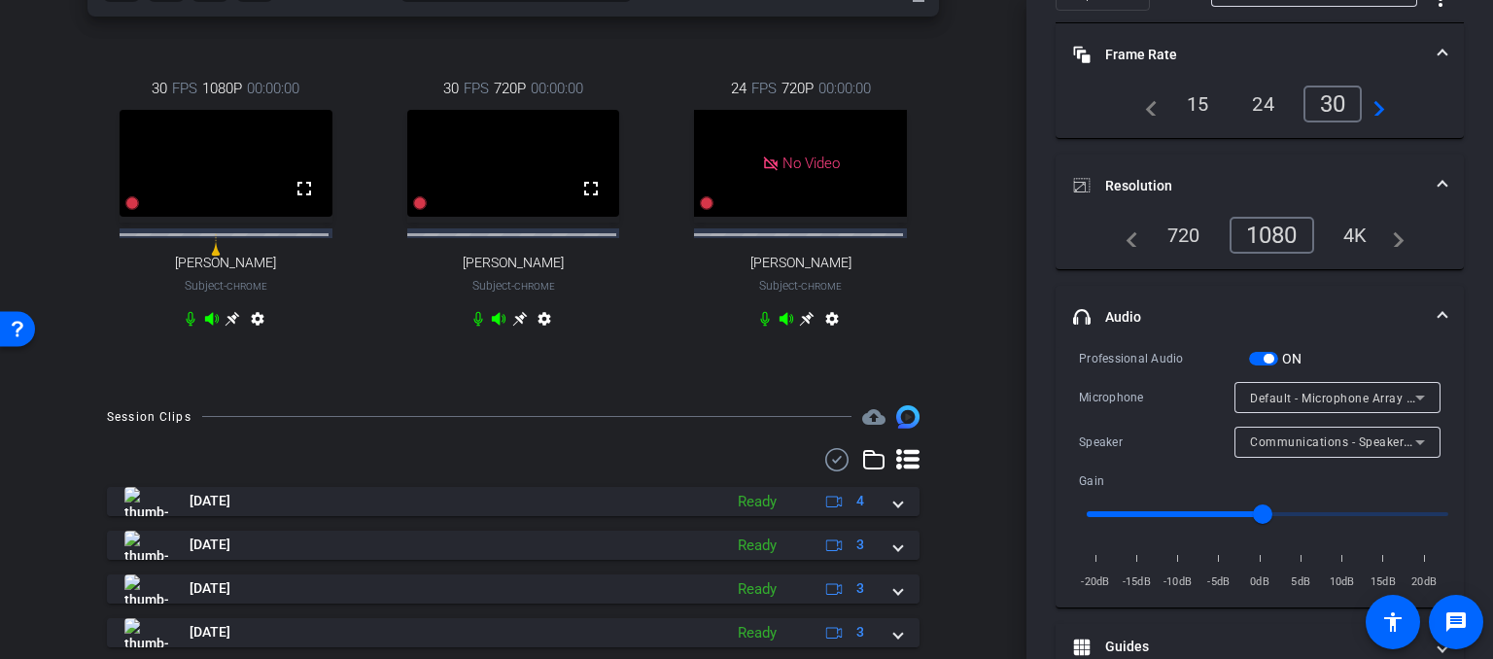
drag, startPoint x: 225, startPoint y: 303, endPoint x: 214, endPoint y: 316, distance: 17.2
click at [214, 316] on div "30 FPS 1080P 00:00:00 fullscreen [PERSON_NAME] Subject - Chrome settings" at bounding box center [225, 206] width 277 height 320
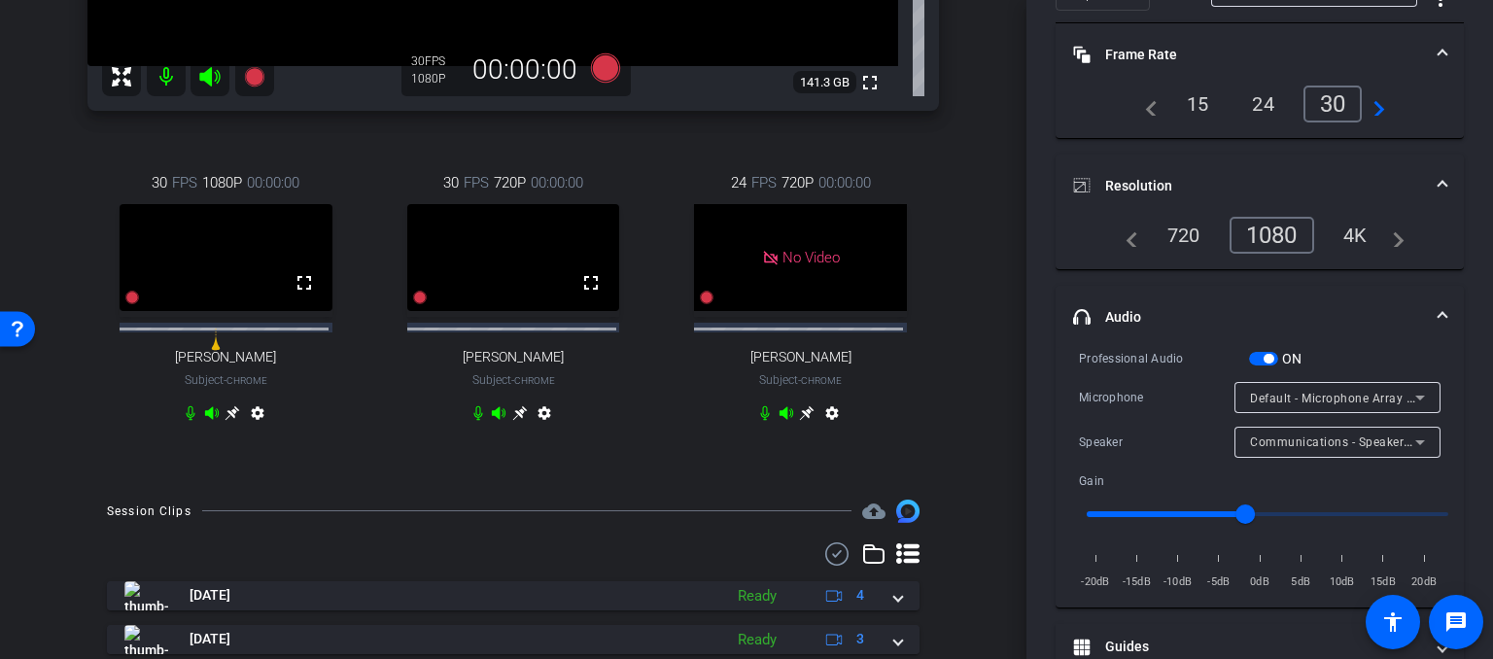
scroll to position [583, 0]
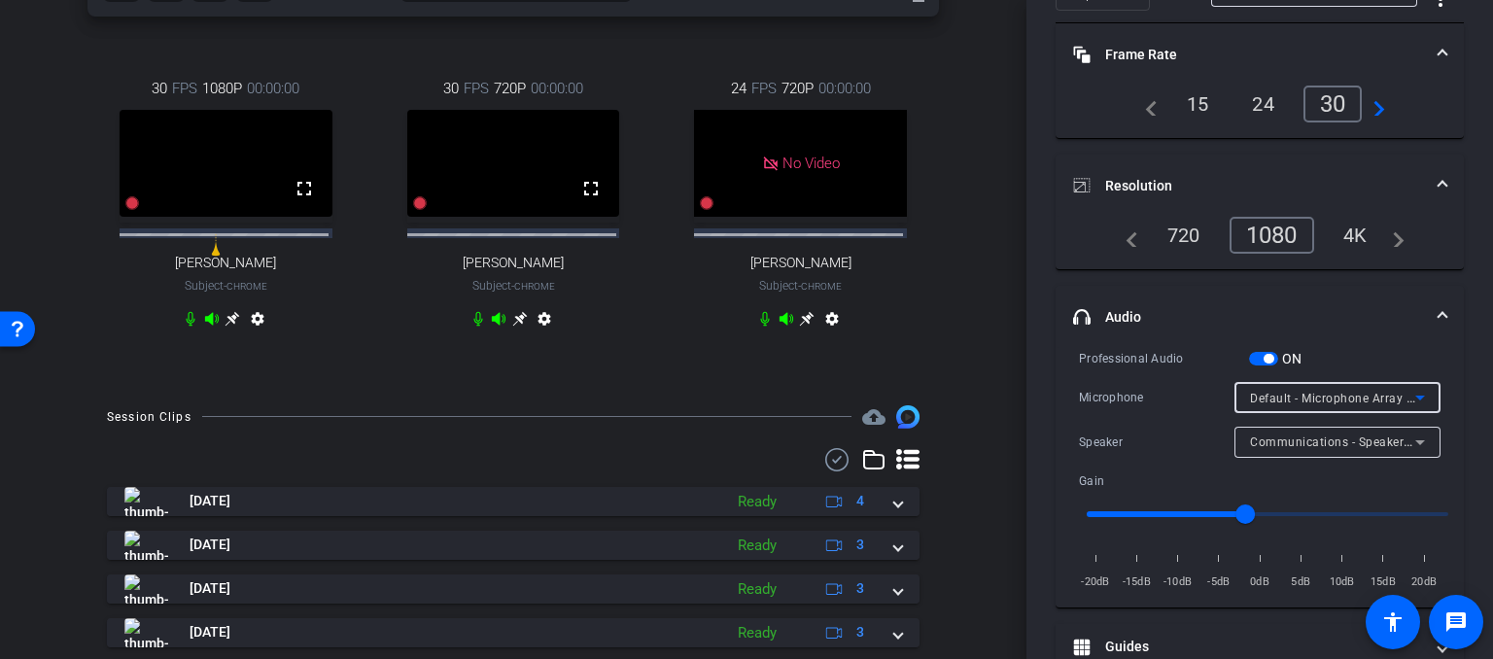
click at [1411, 393] on icon at bounding box center [1419, 397] width 23 height 23
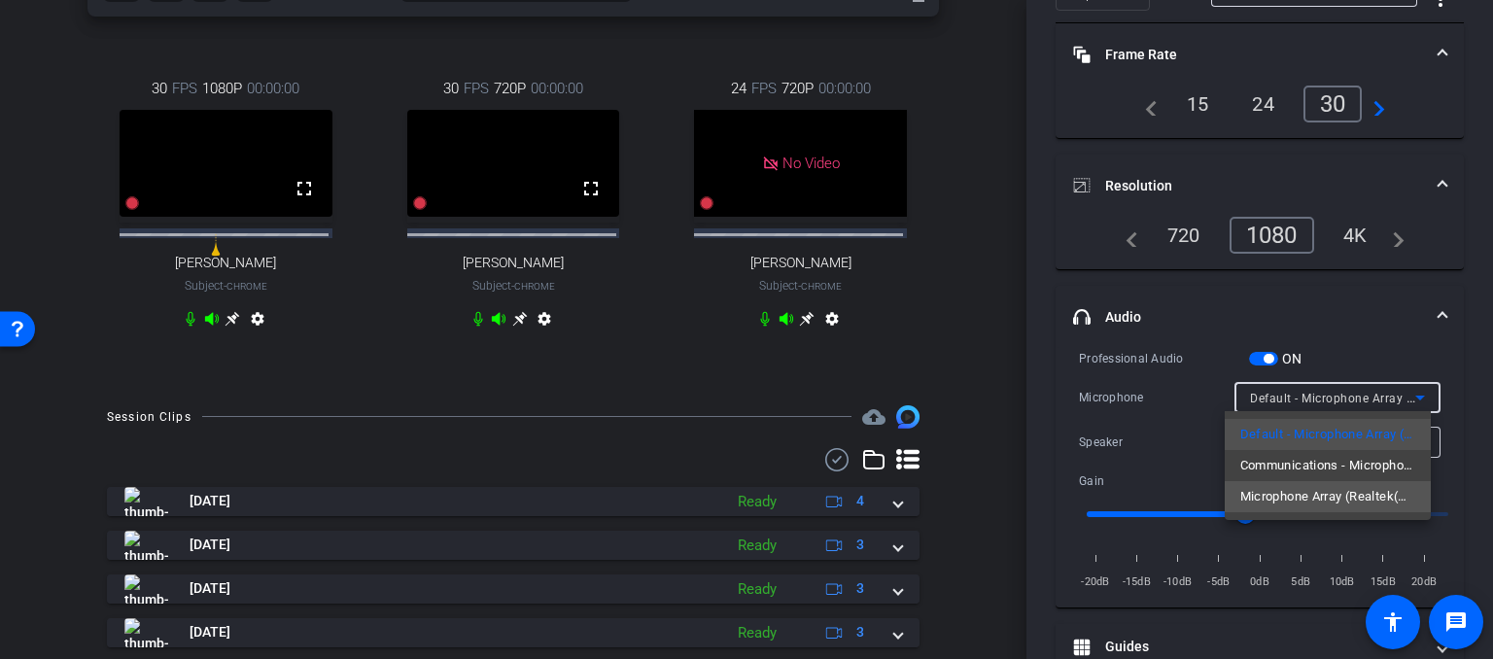
click at [1332, 497] on span "Microphone Array (Realtek(R) Audio)" at bounding box center [1327, 496] width 175 height 23
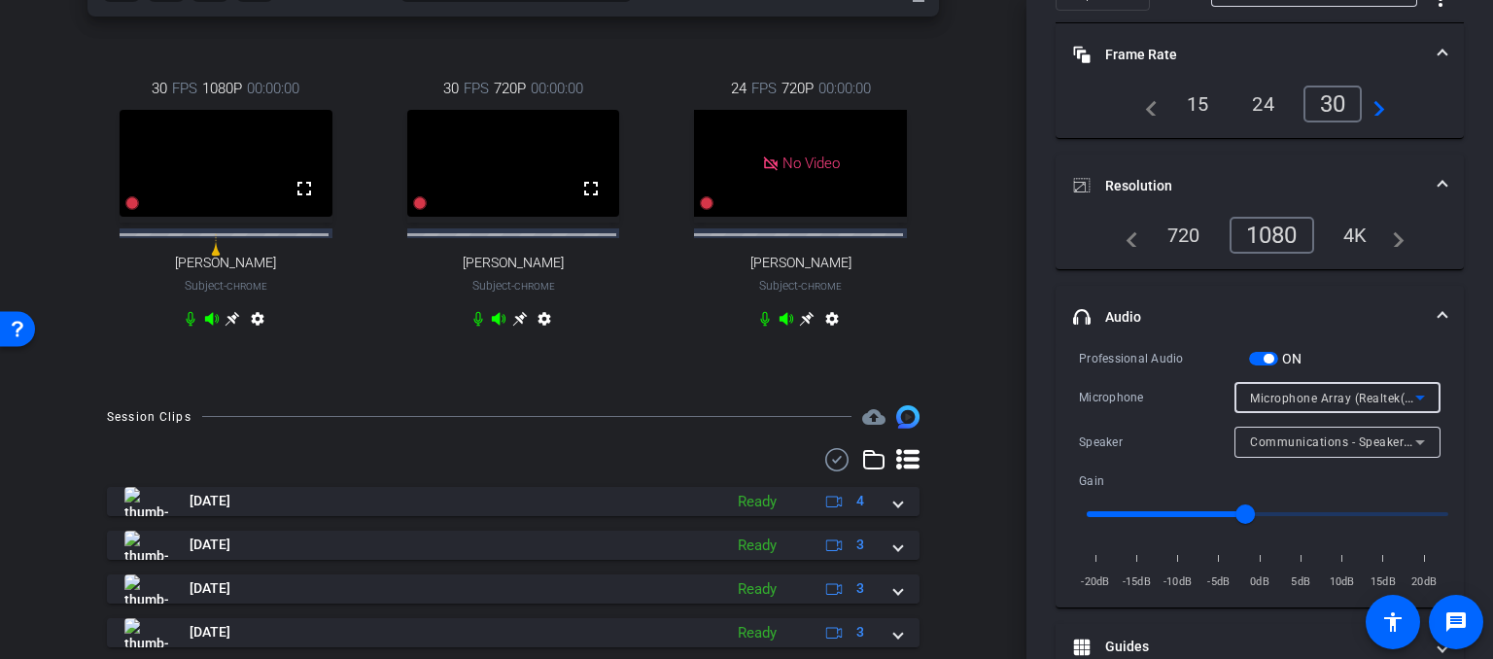
click at [1415, 396] on icon at bounding box center [1420, 398] width 10 height 5
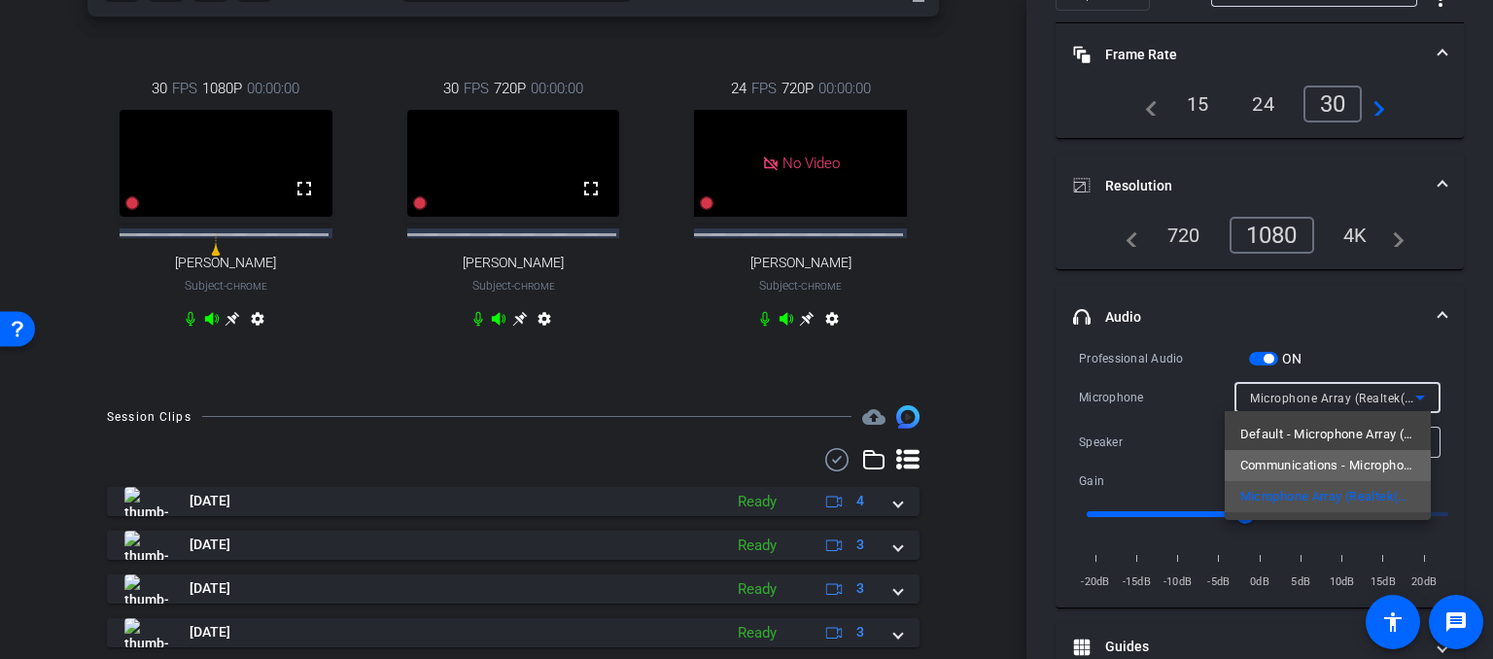
click at [1332, 454] on span "Communications - Microphone Array (Realtek(R) Audio)" at bounding box center [1327, 465] width 175 height 23
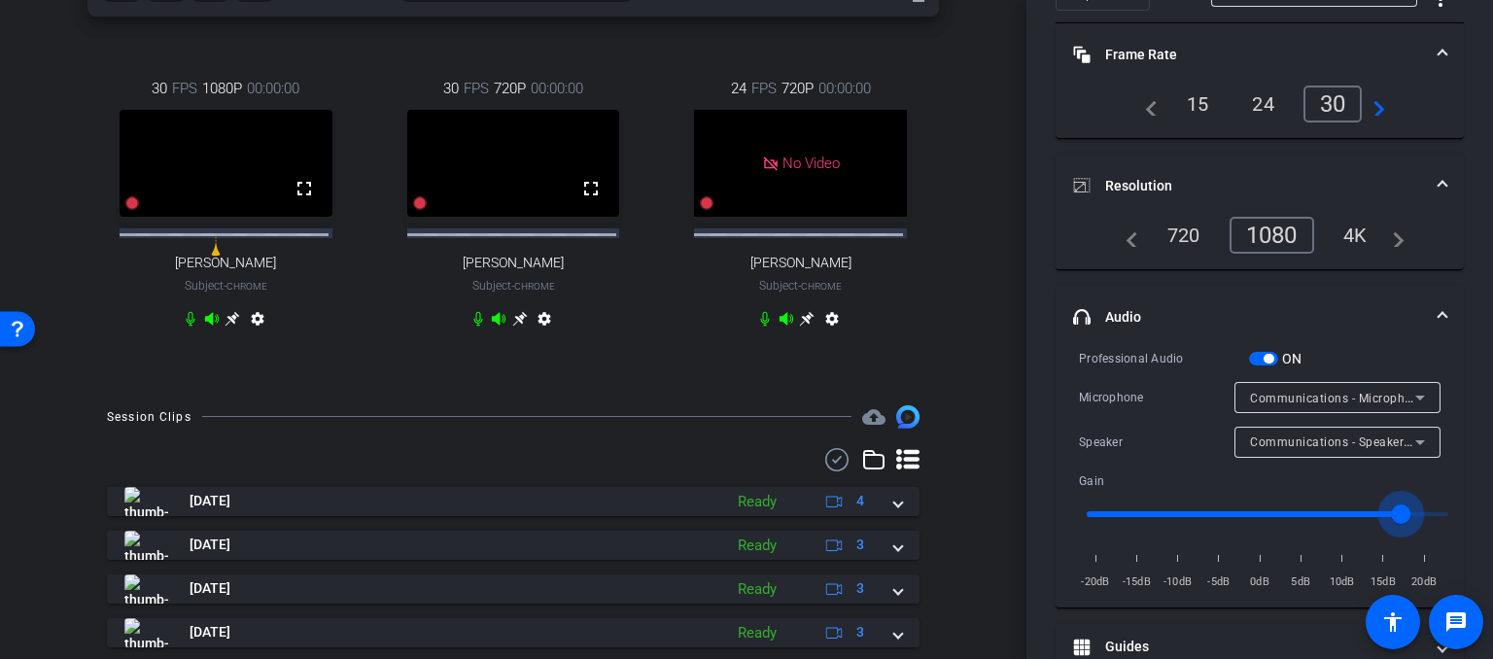
drag, startPoint x: 1249, startPoint y: 508, endPoint x: 1399, endPoint y: 515, distance: 150.8
click at [1399, 515] on input "range" at bounding box center [1267, 514] width 402 height 43
click at [1408, 434] on icon at bounding box center [1419, 442] width 23 height 23
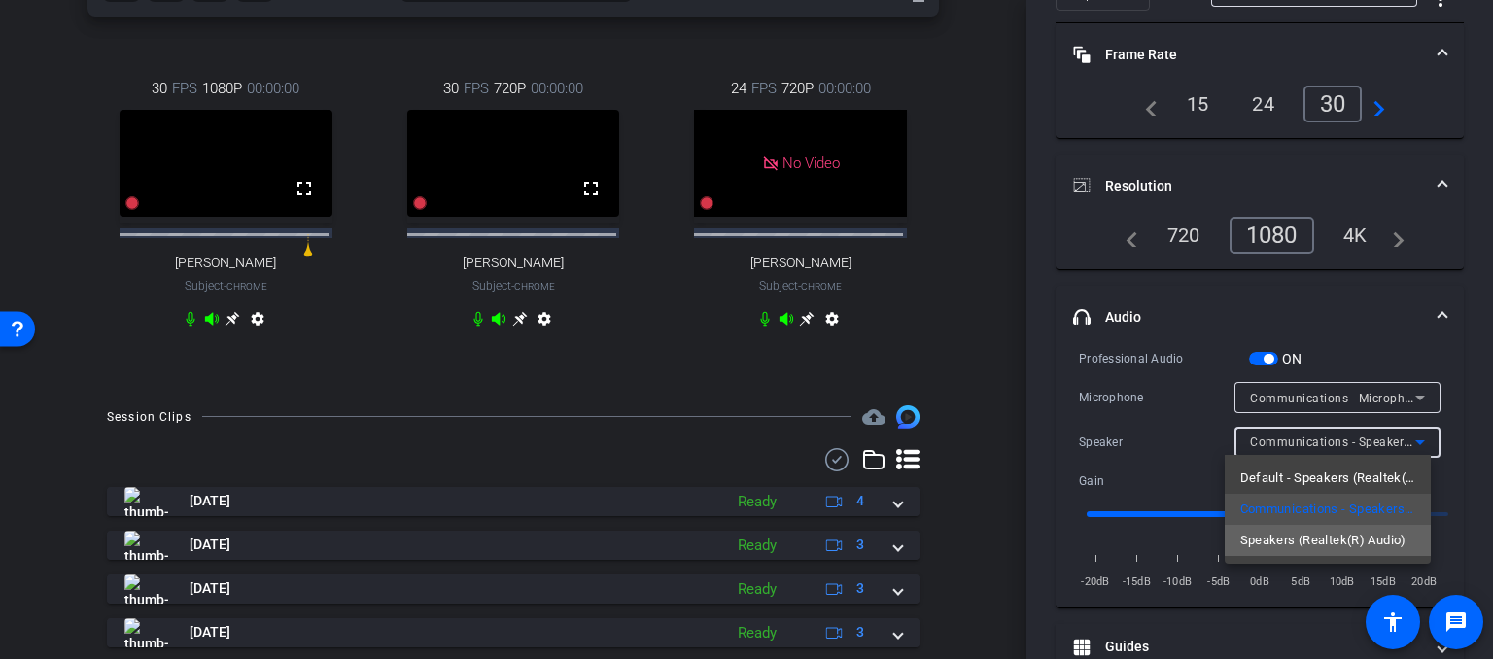
click at [1332, 537] on span "Speakers (Realtek(R) Audio)" at bounding box center [1323, 540] width 166 height 23
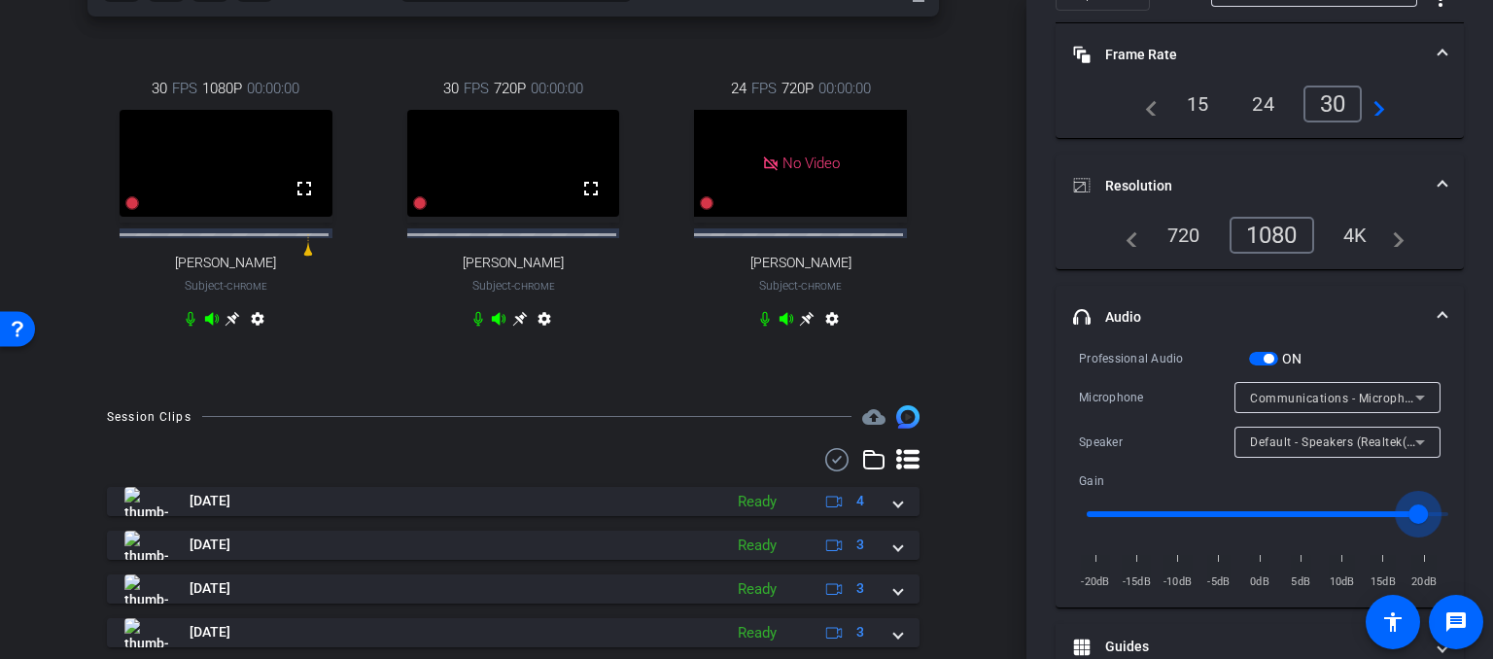
drag, startPoint x: 1403, startPoint y: 517, endPoint x: 1399, endPoint y: 500, distance: 17.0
type input "1.9"
click at [1414, 514] on input "range" at bounding box center [1267, 514] width 402 height 43
click at [1254, 356] on span "button" at bounding box center [1263, 359] width 29 height 14
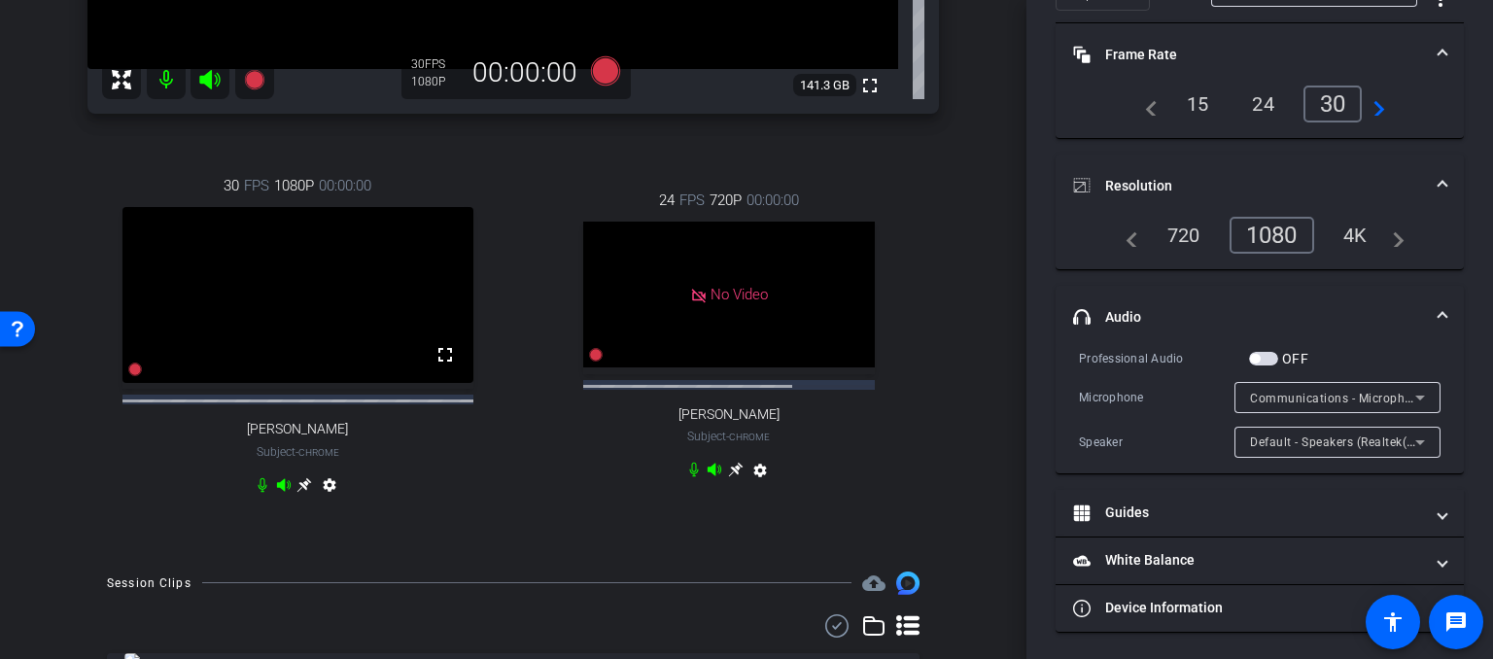
scroll to position [0, 0]
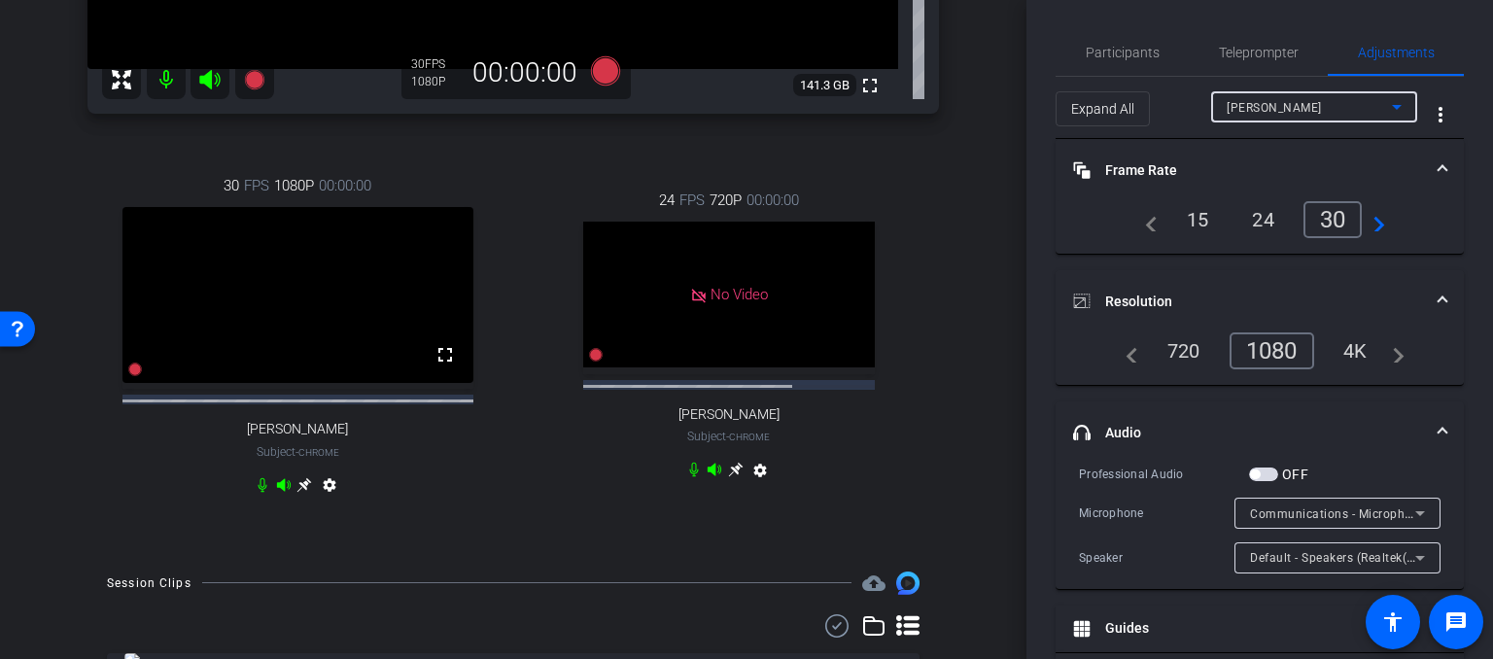
click at [1387, 99] on icon at bounding box center [1396, 106] width 23 height 23
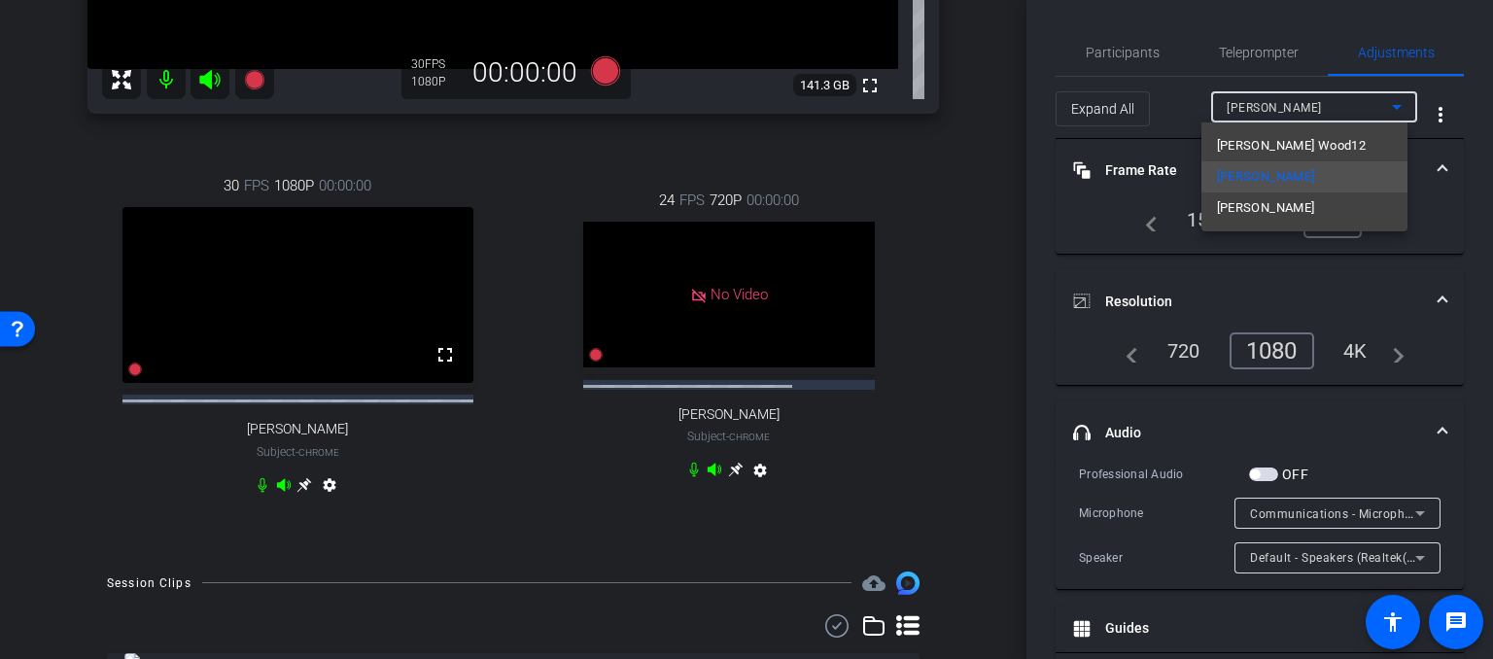
click at [1387, 99] on div at bounding box center [746, 329] width 1493 height 659
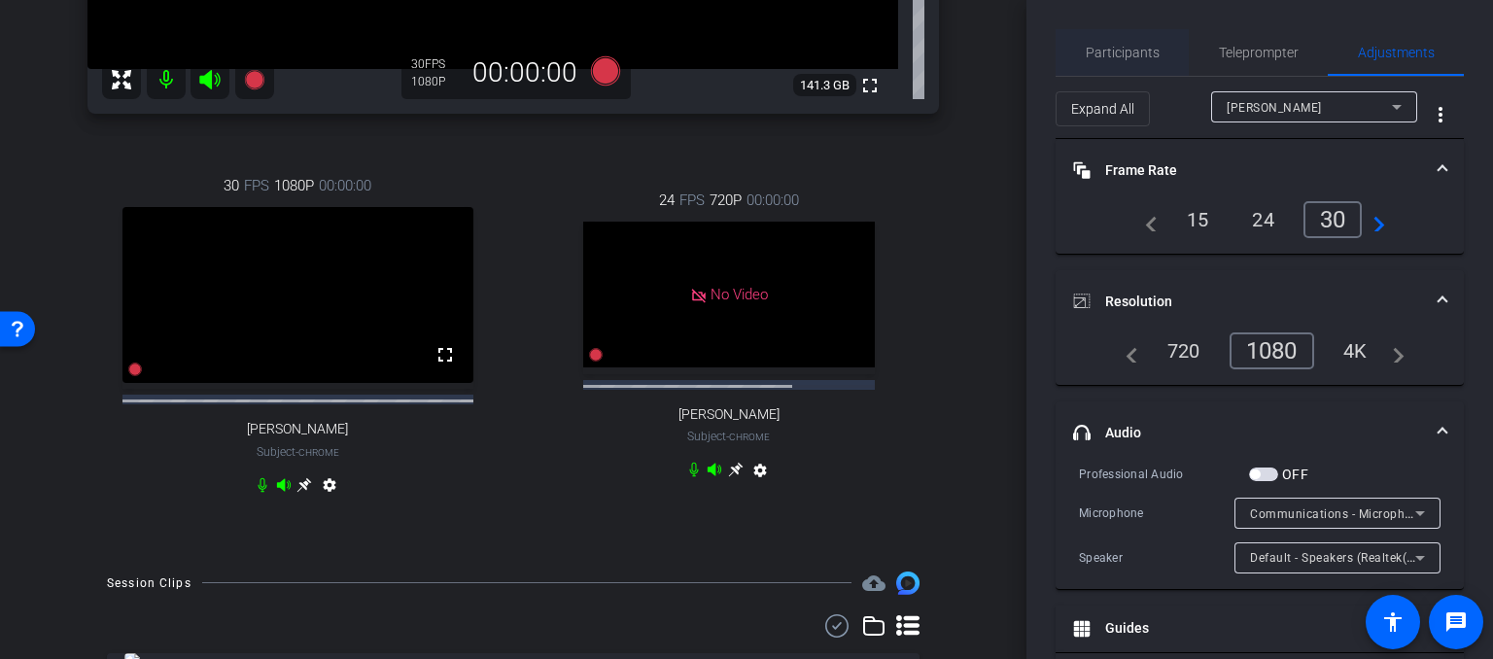
click at [1130, 48] on span "Participants" at bounding box center [1122, 53] width 74 height 14
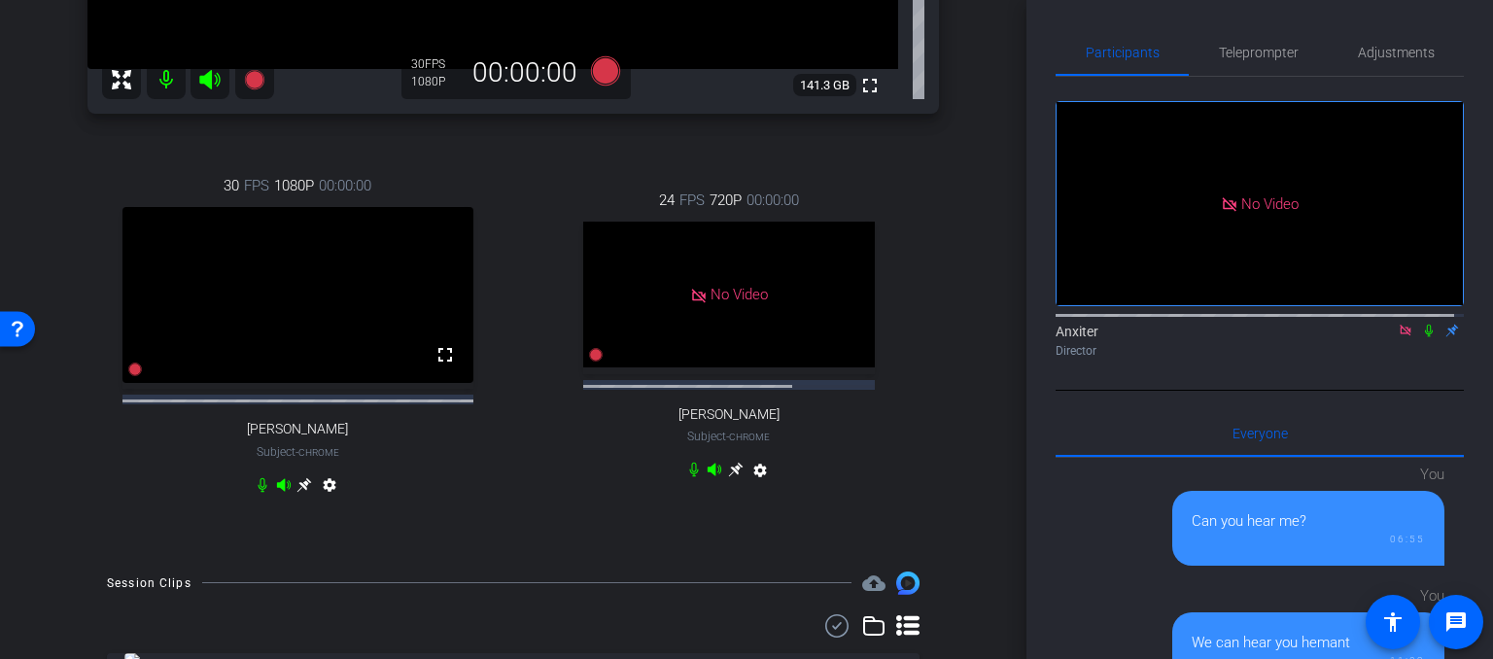
click at [1399, 325] on icon at bounding box center [1404, 330] width 11 height 11
click at [1374, 337] on icon at bounding box center [1382, 331] width 16 height 14
click at [1421, 337] on icon at bounding box center [1429, 331] width 16 height 14
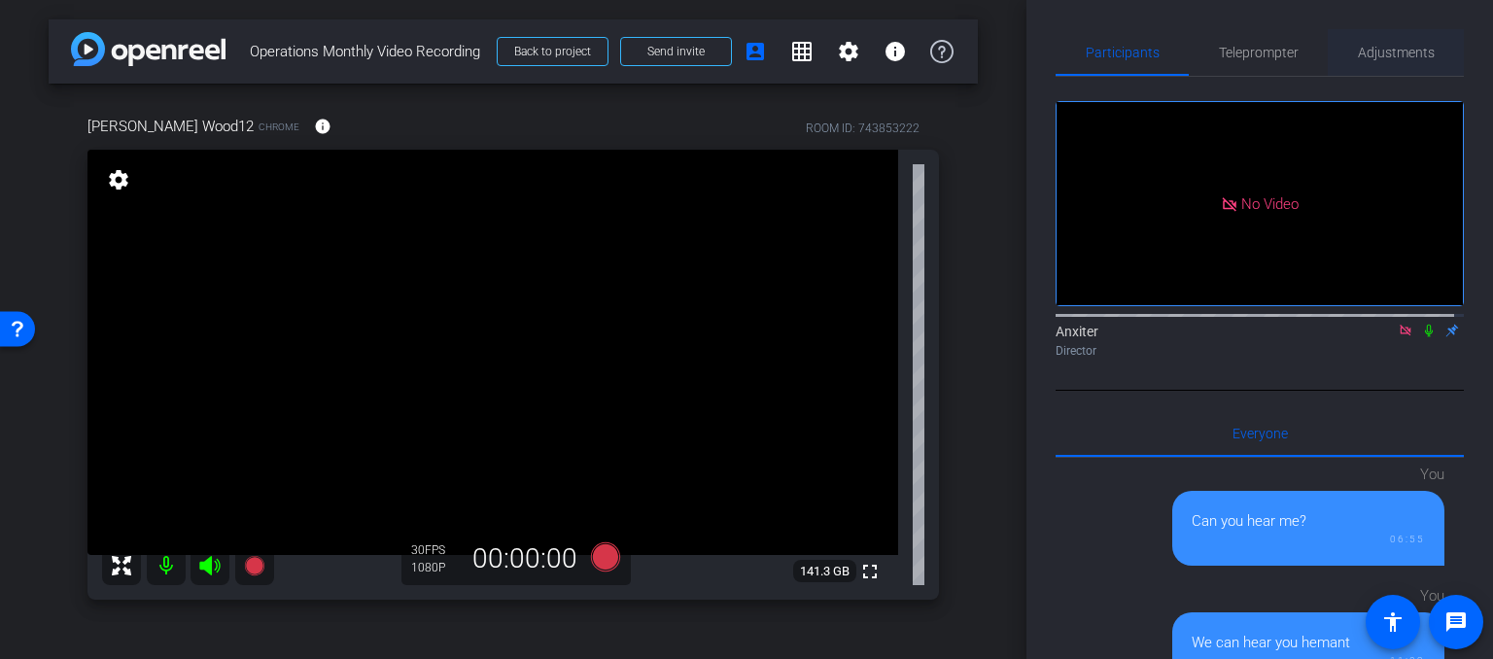
click at [1374, 36] on span "Adjustments" at bounding box center [1396, 52] width 77 height 47
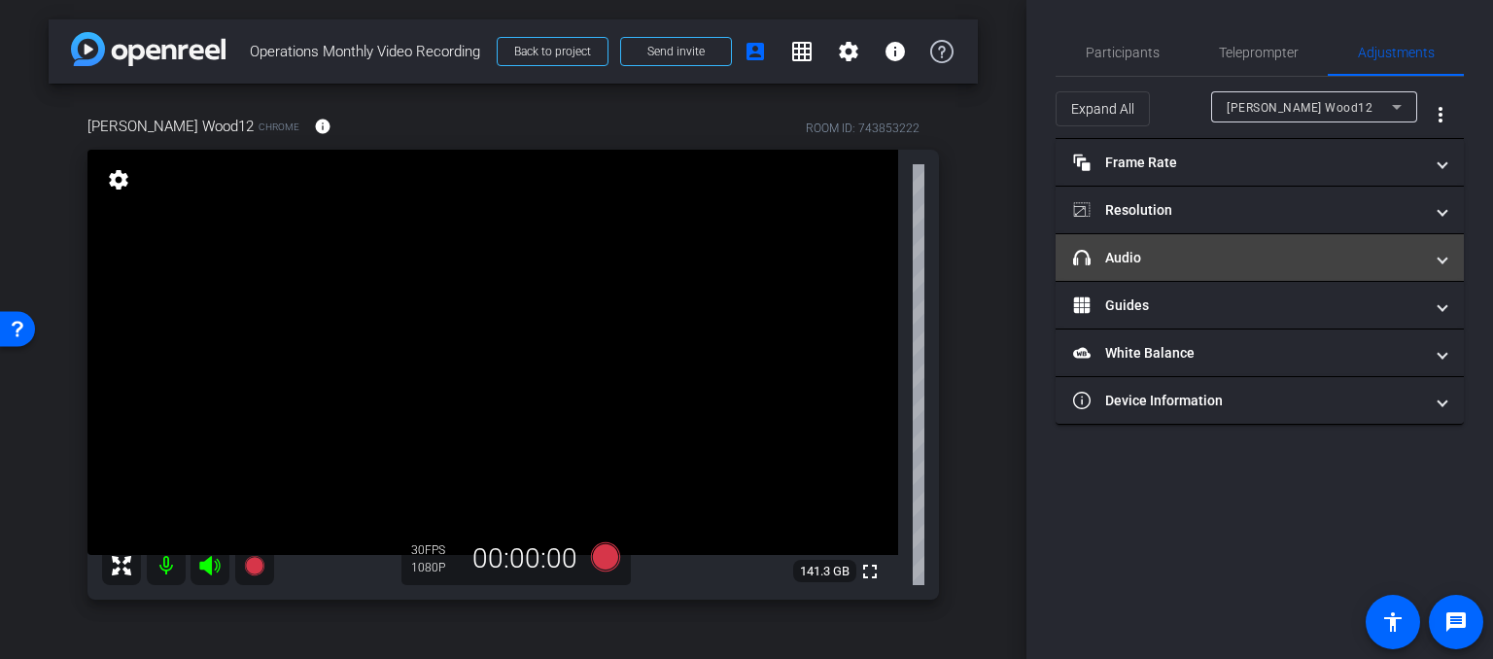
click at [1438, 258] on span at bounding box center [1442, 258] width 8 height 20
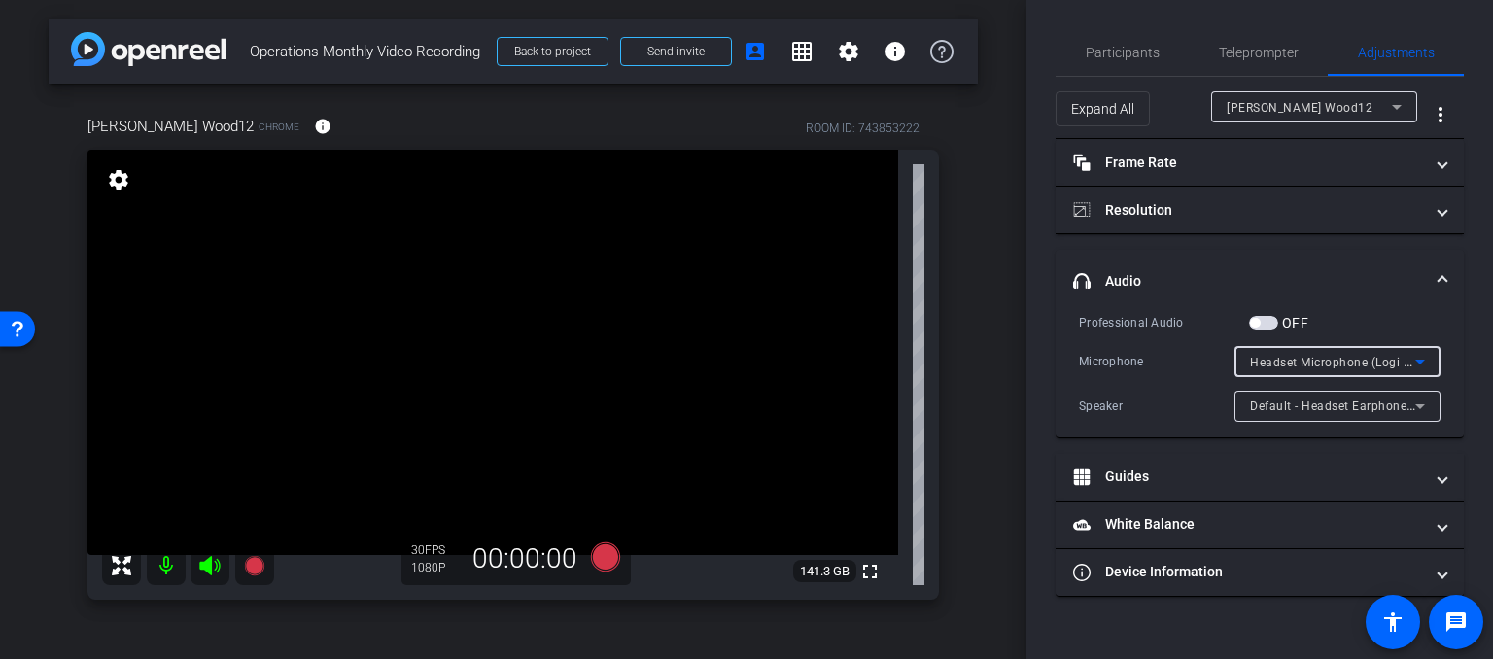
click at [1419, 359] on icon at bounding box center [1419, 361] width 23 height 23
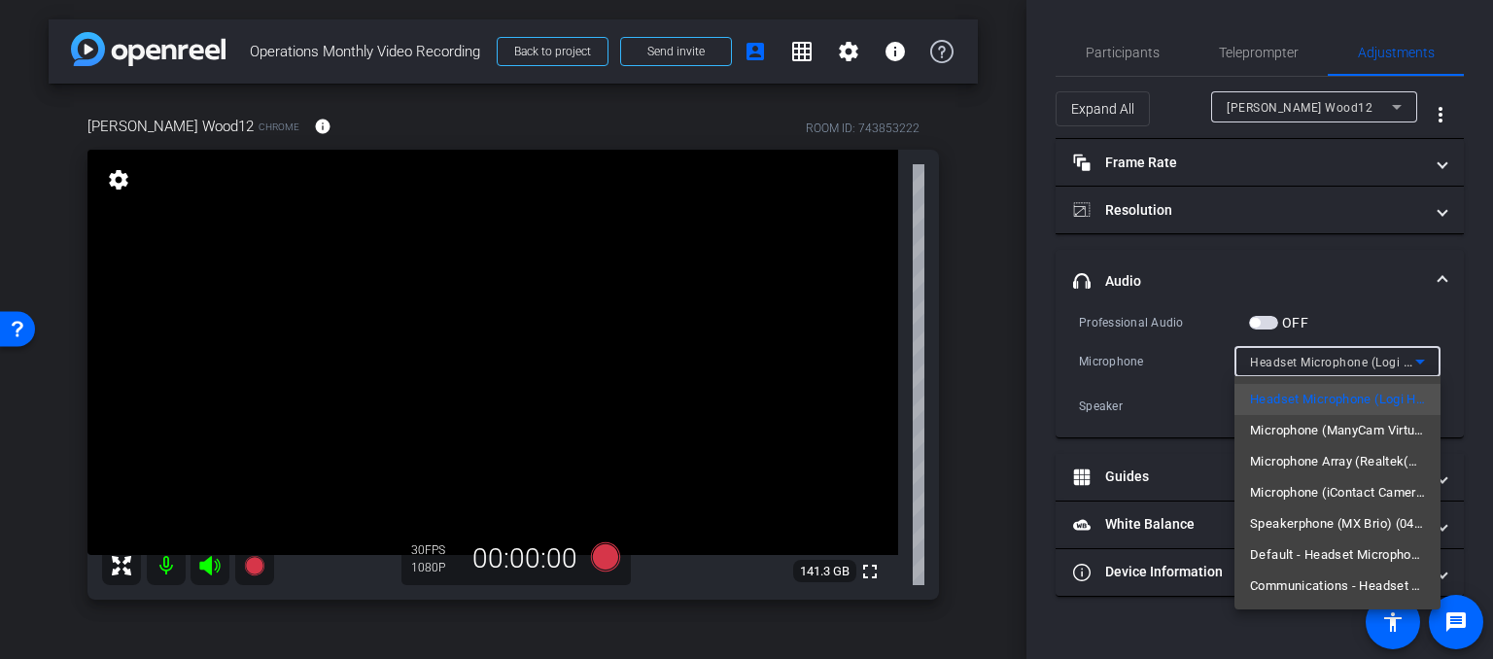
click at [1405, 99] on div at bounding box center [746, 329] width 1493 height 659
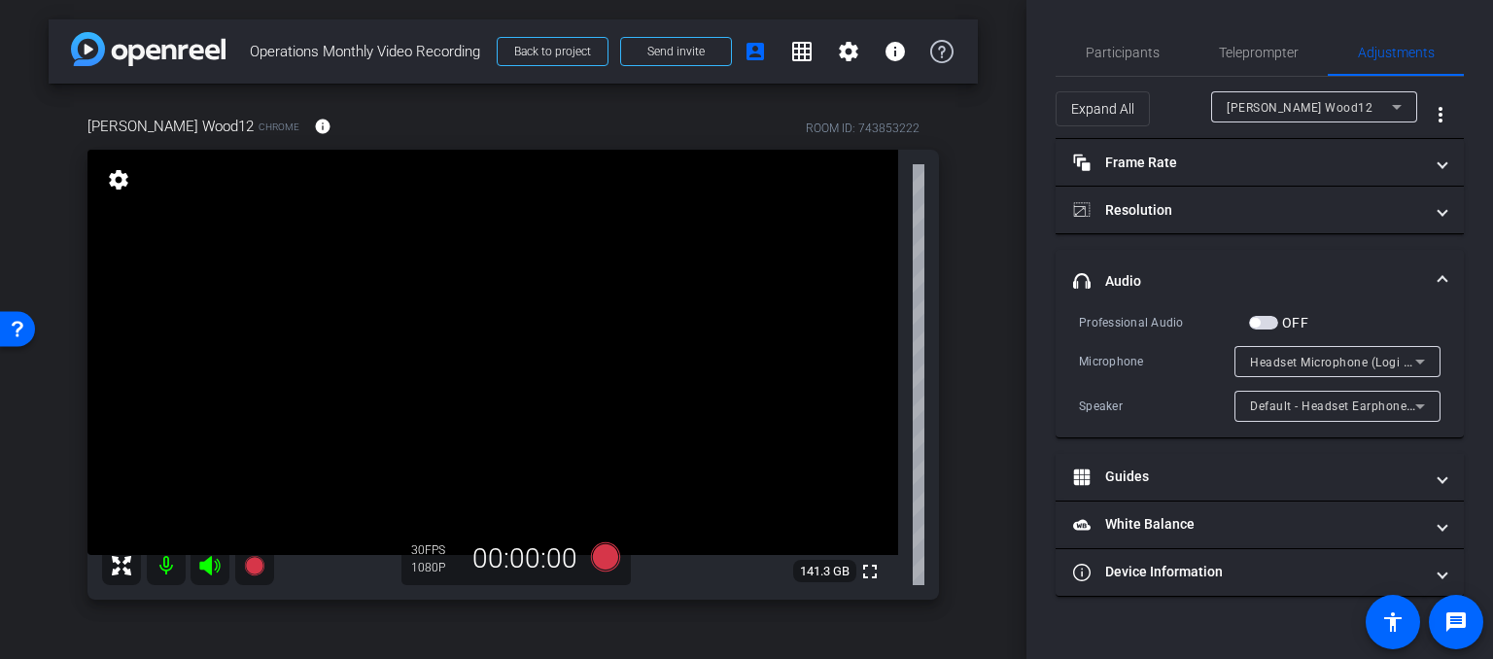
click at [1405, 102] on icon at bounding box center [1396, 106] width 23 height 23
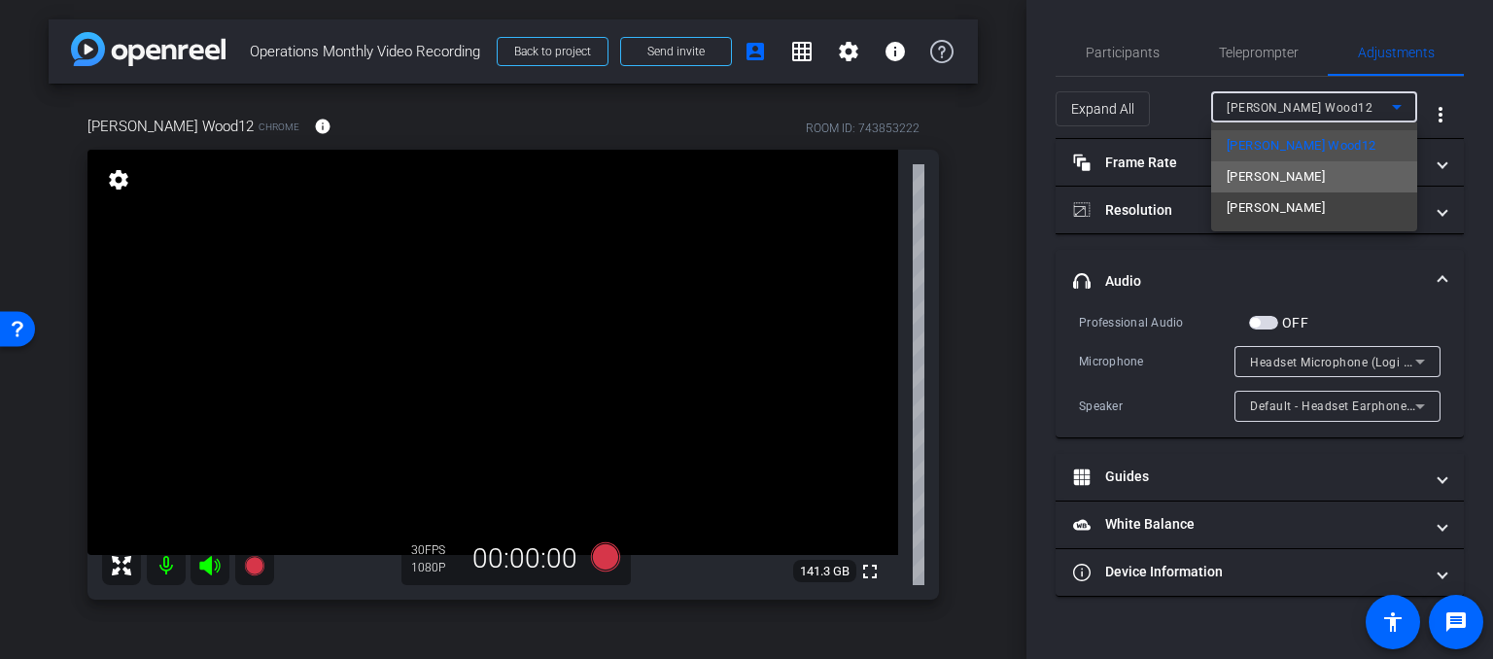
click at [1321, 167] on mat-option "[PERSON_NAME]" at bounding box center [1314, 176] width 206 height 31
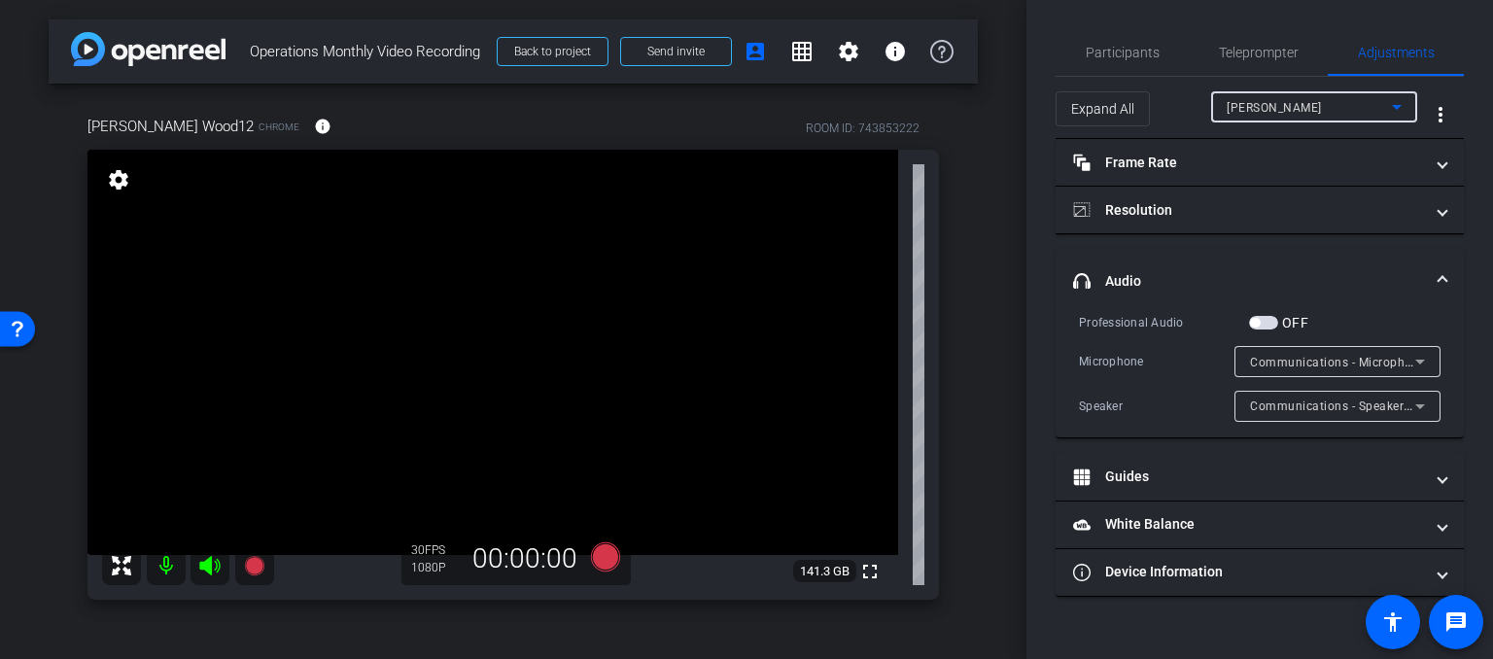
click at [1419, 359] on icon at bounding box center [1419, 361] width 23 height 23
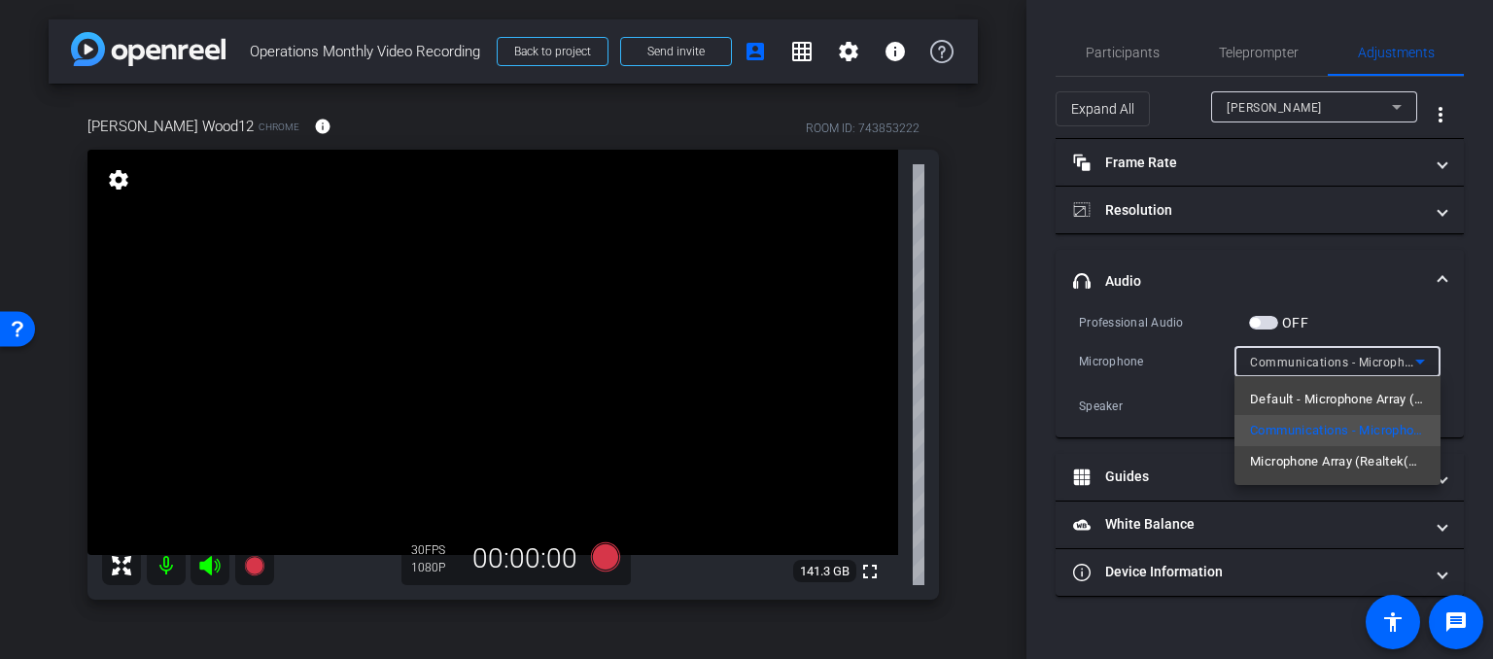
click at [1419, 359] on div at bounding box center [746, 329] width 1493 height 659
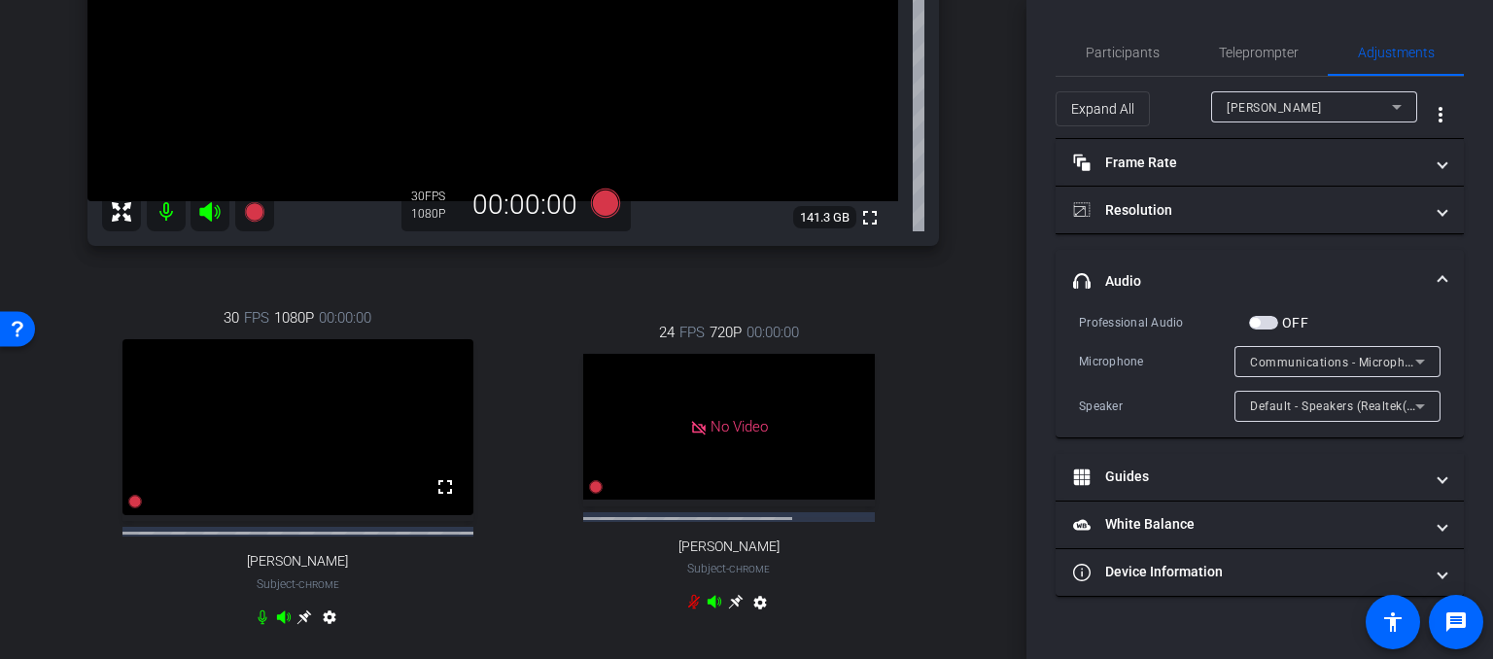
scroll to position [389, 0]
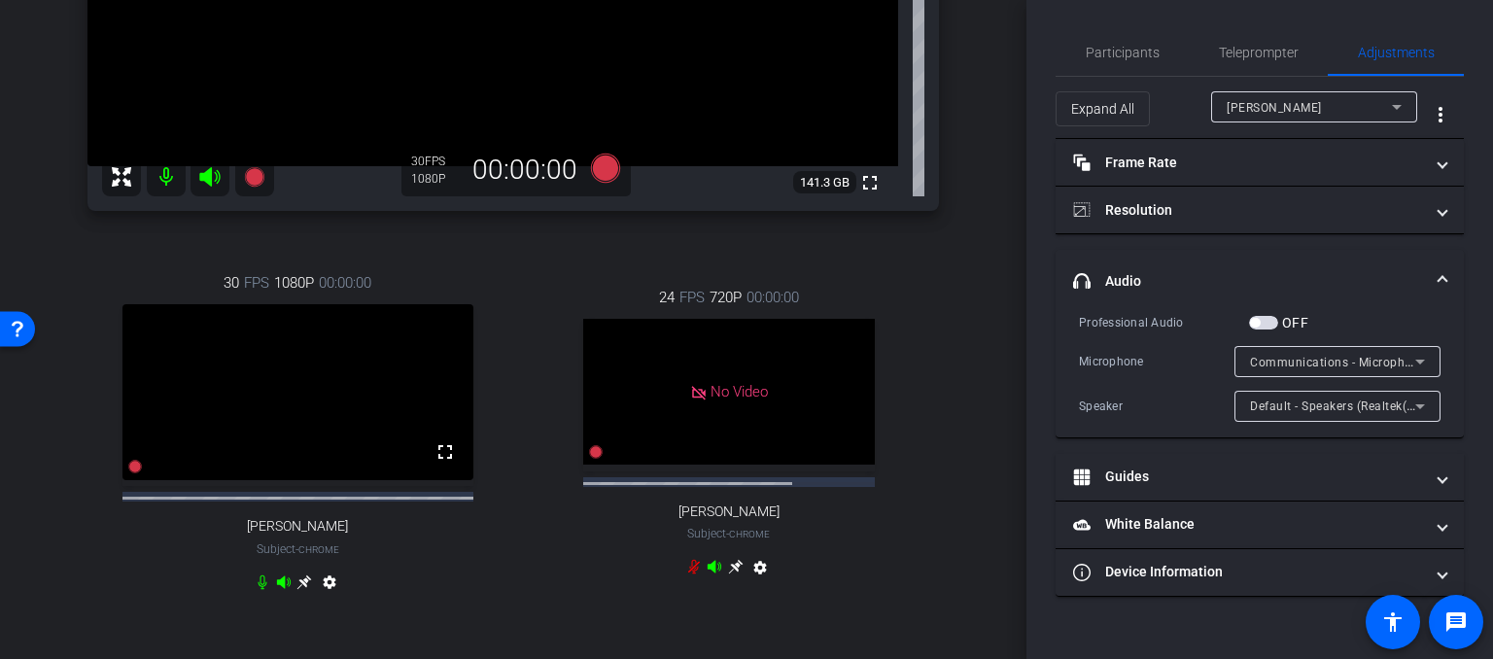
drag, startPoint x: 684, startPoint y: 612, endPoint x: 672, endPoint y: 613, distance: 12.7
click at [686, 574] on icon at bounding box center [694, 567] width 16 height 16
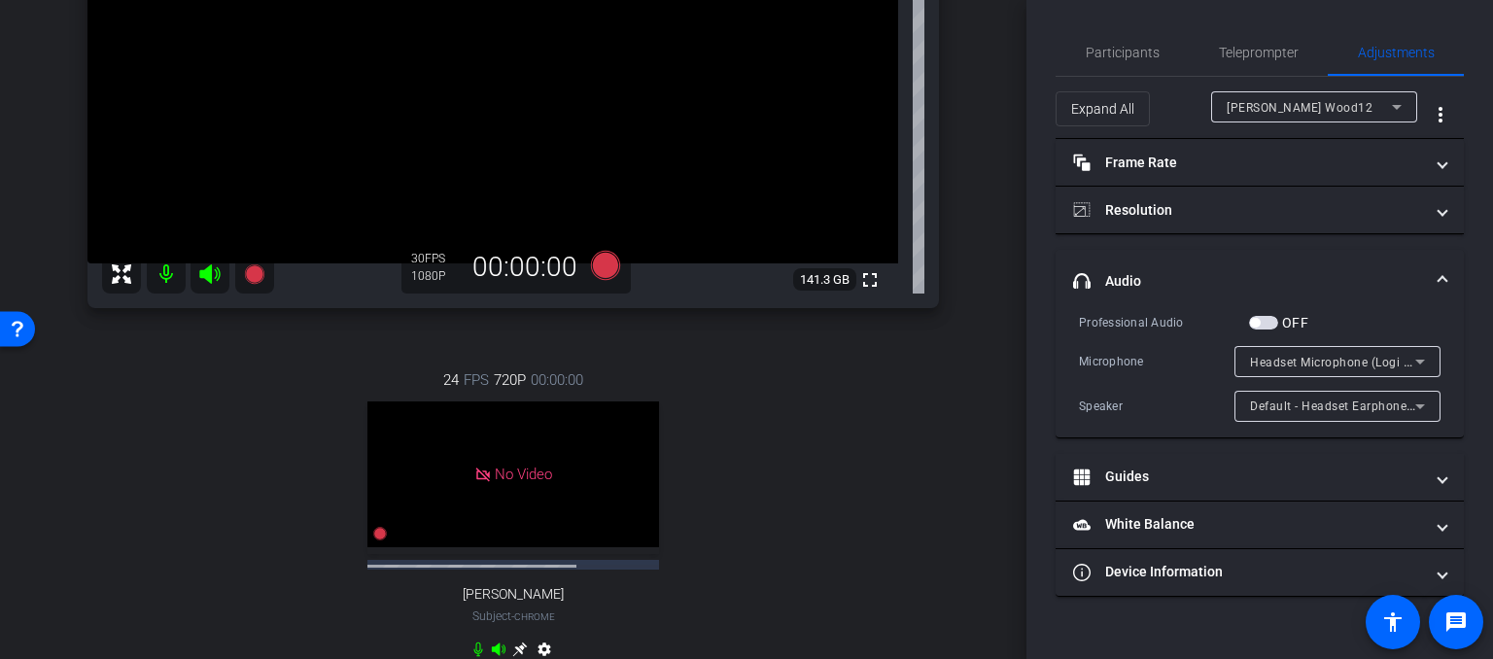
scroll to position [0, 0]
